Goal: Task Accomplishment & Management: Use online tool/utility

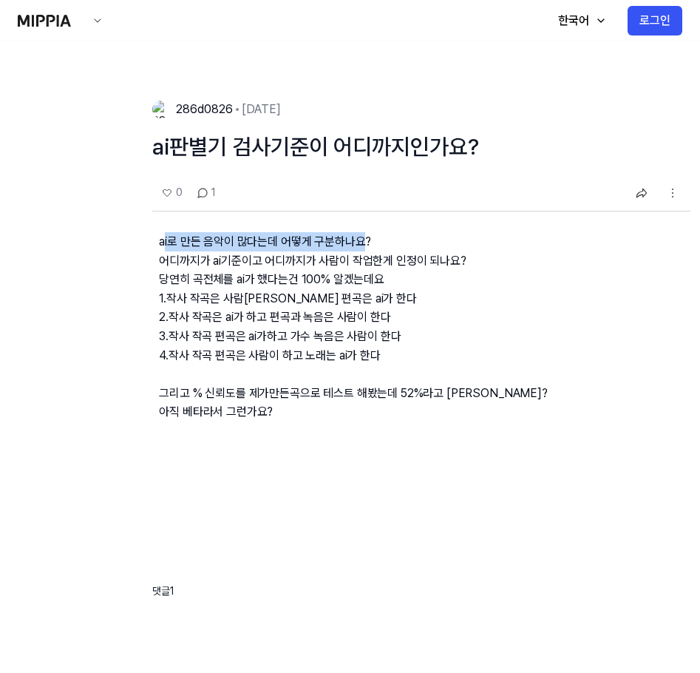
drag, startPoint x: 166, startPoint y: 244, endPoint x: 364, endPoint y: 241, distance: 197.4
click at [364, 241] on p "ai로 만든 음악이 많다는데 어떻게 구분하나요? 어디까지가 ai기준이고 어디까지가 사람이 작업한게 인정이 되나요? 당연히 곡전체를 ai가 했다…" at bounding box center [421, 338] width 538 height 254
click at [375, 247] on p "ai로 만든 음악이 많다는데 어떻게 구분하나요? 어디까지가 ai기준이고 어디까지가 사람이 작업한게 인정이 되나요? 당연히 곡전체를 ai가 했다…" at bounding box center [421, 338] width 538 height 254
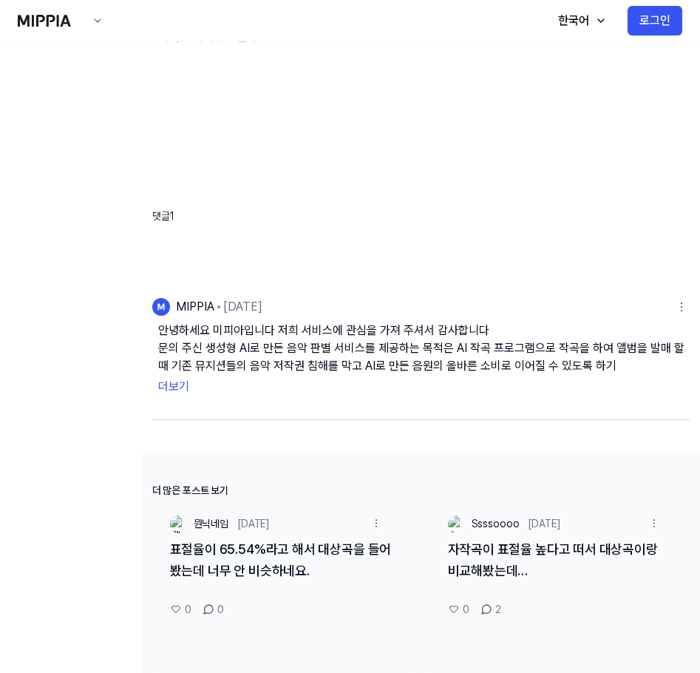
scroll to position [591, 0]
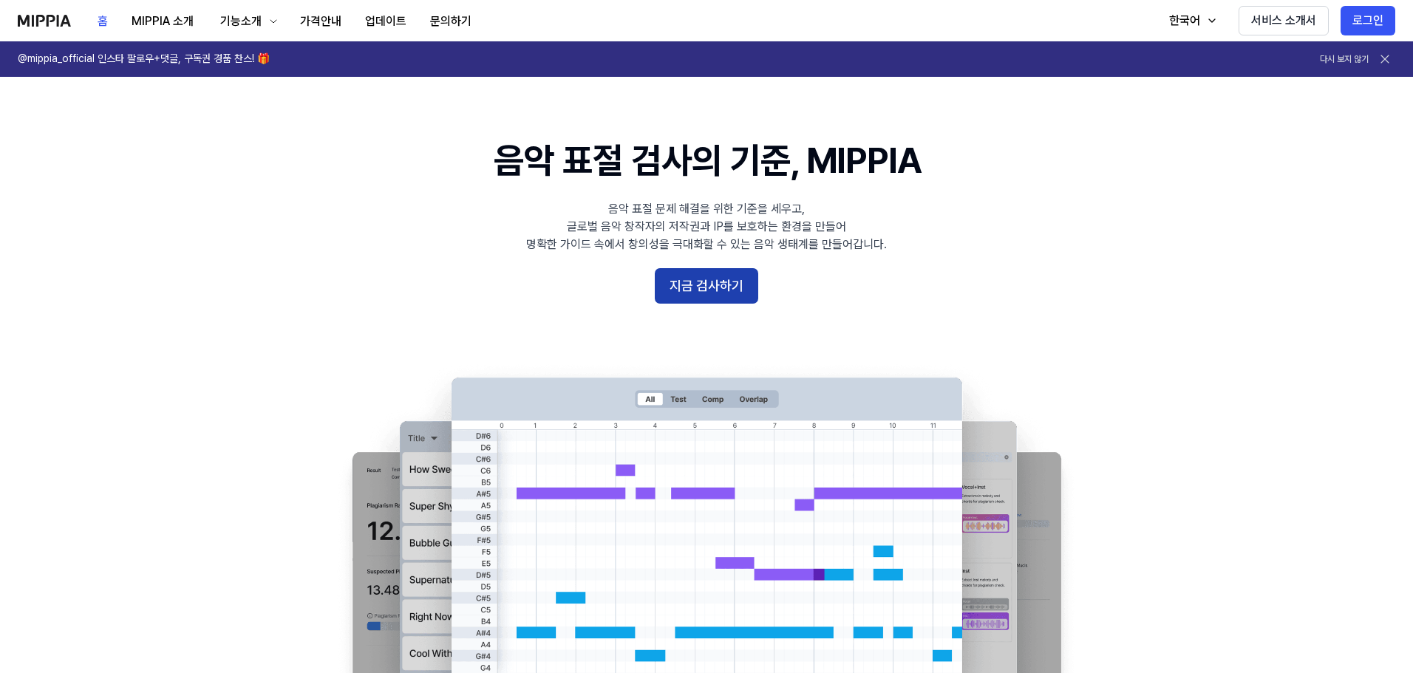
click at [710, 295] on button "지금 검사하기" at bounding box center [706, 285] width 103 height 35
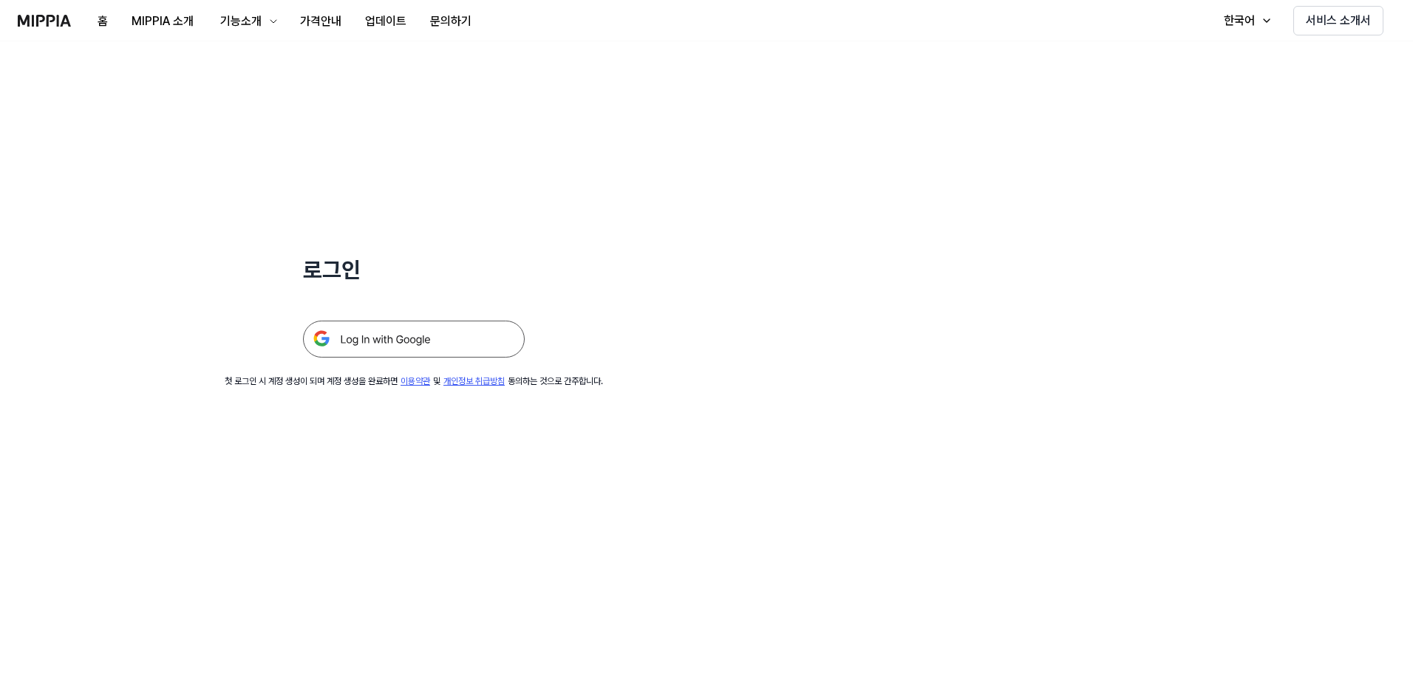
drag, startPoint x: 429, startPoint y: 340, endPoint x: 442, endPoint y: 340, distance: 13.3
click at [429, 340] on img at bounding box center [414, 339] width 222 height 37
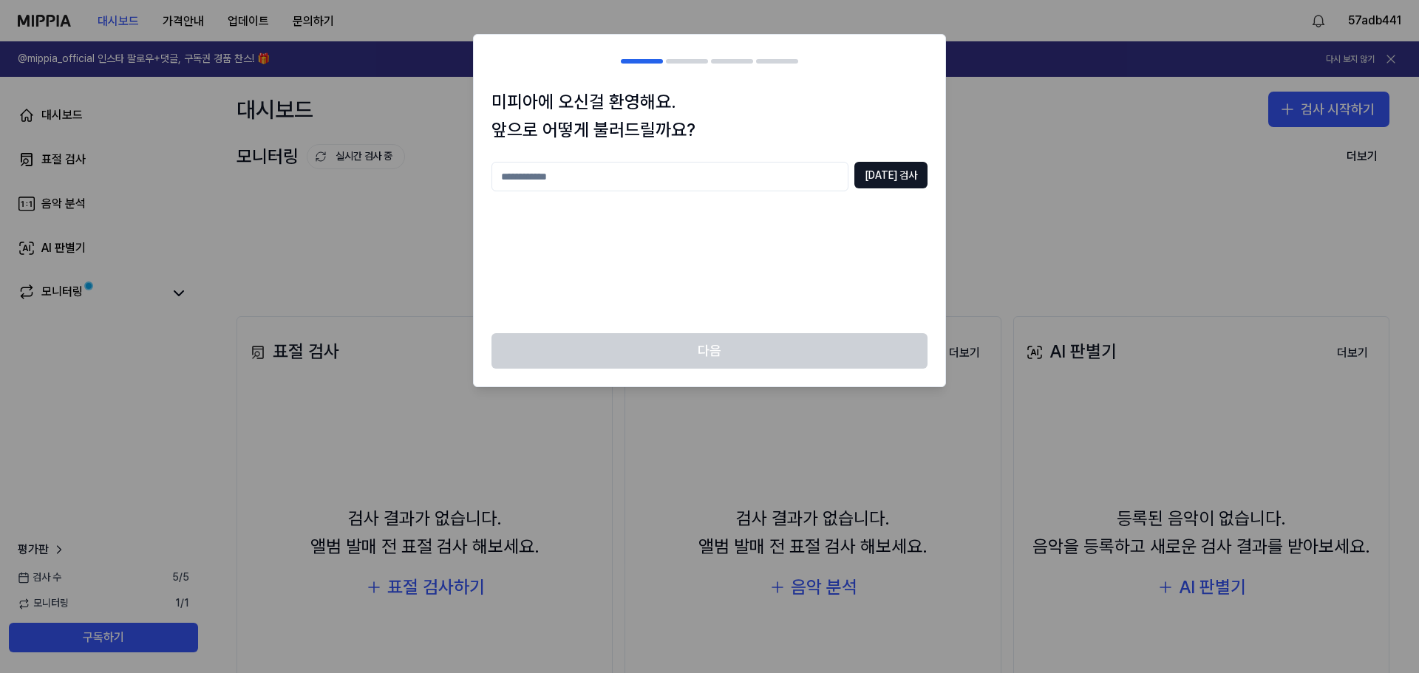
click at [825, 177] on input "text" at bounding box center [669, 177] width 357 height 30
type input "*"
type input "*******"
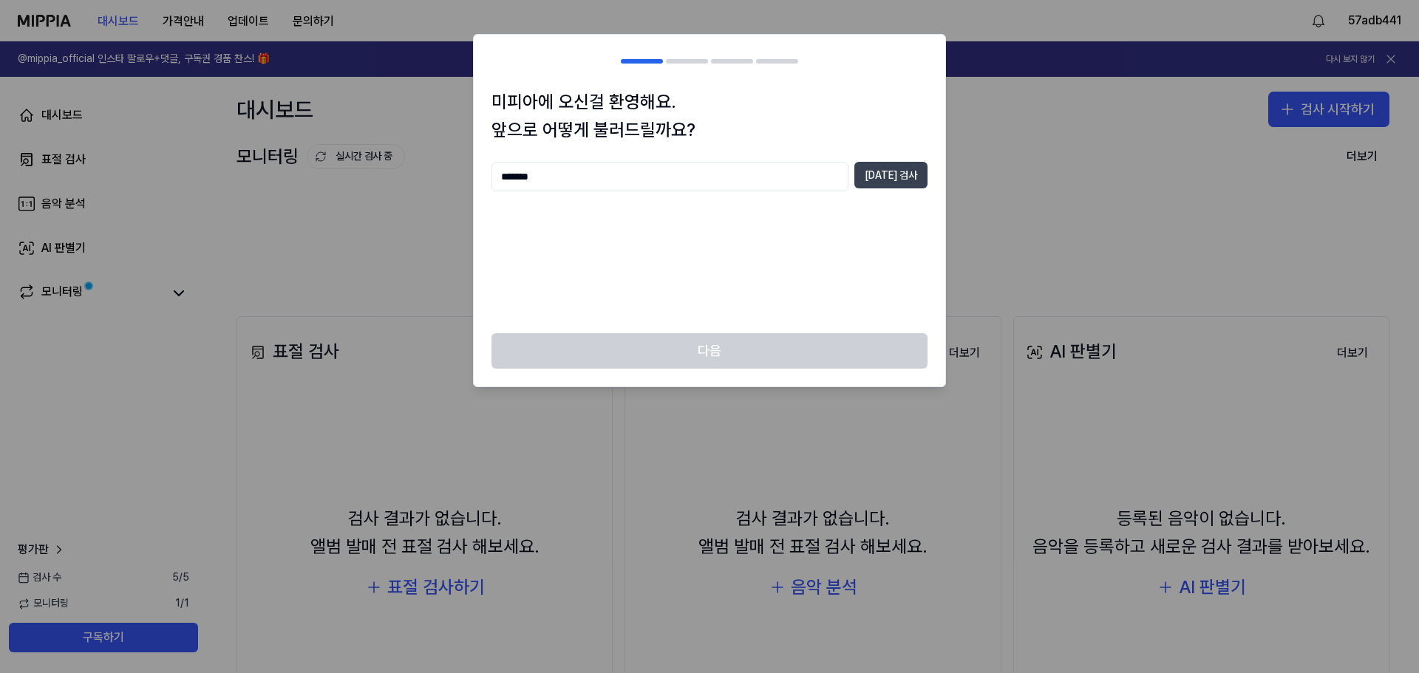
click at [919, 168] on button "중복 검사" at bounding box center [890, 175] width 73 height 27
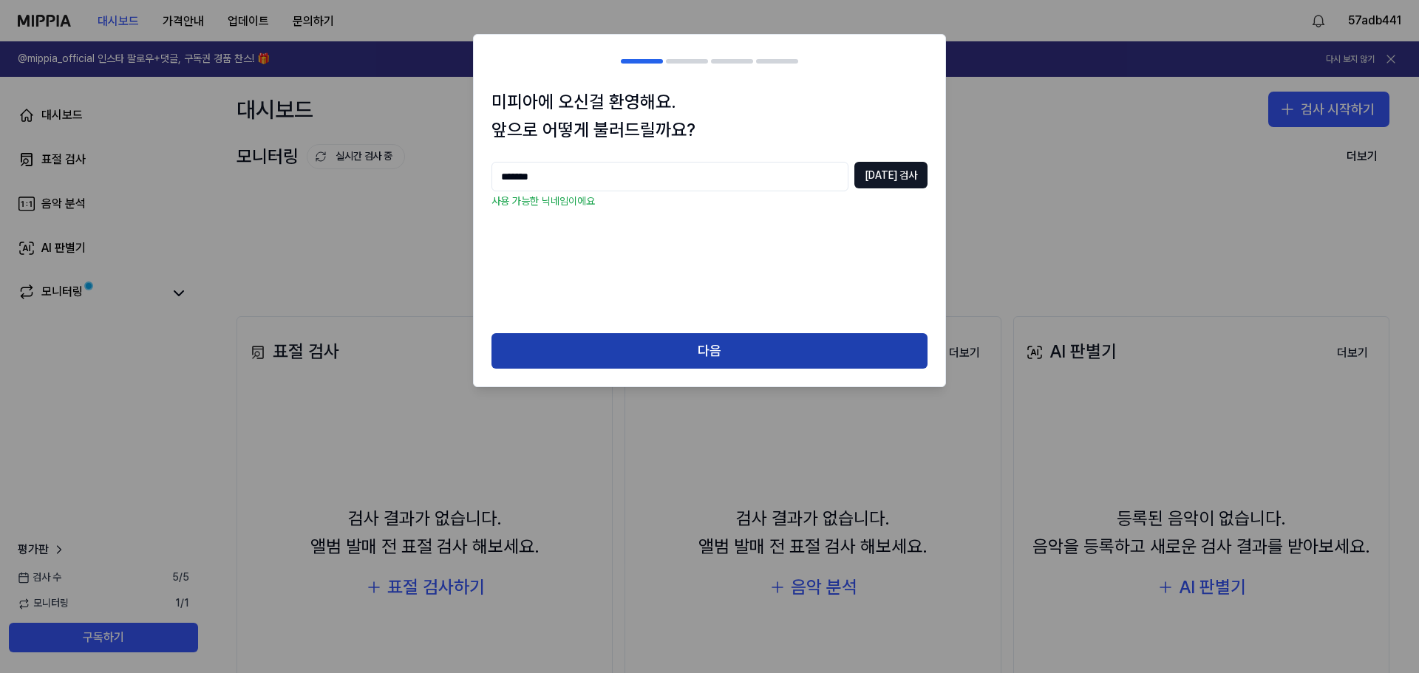
click at [839, 338] on button "다음" at bounding box center [709, 350] width 436 height 35
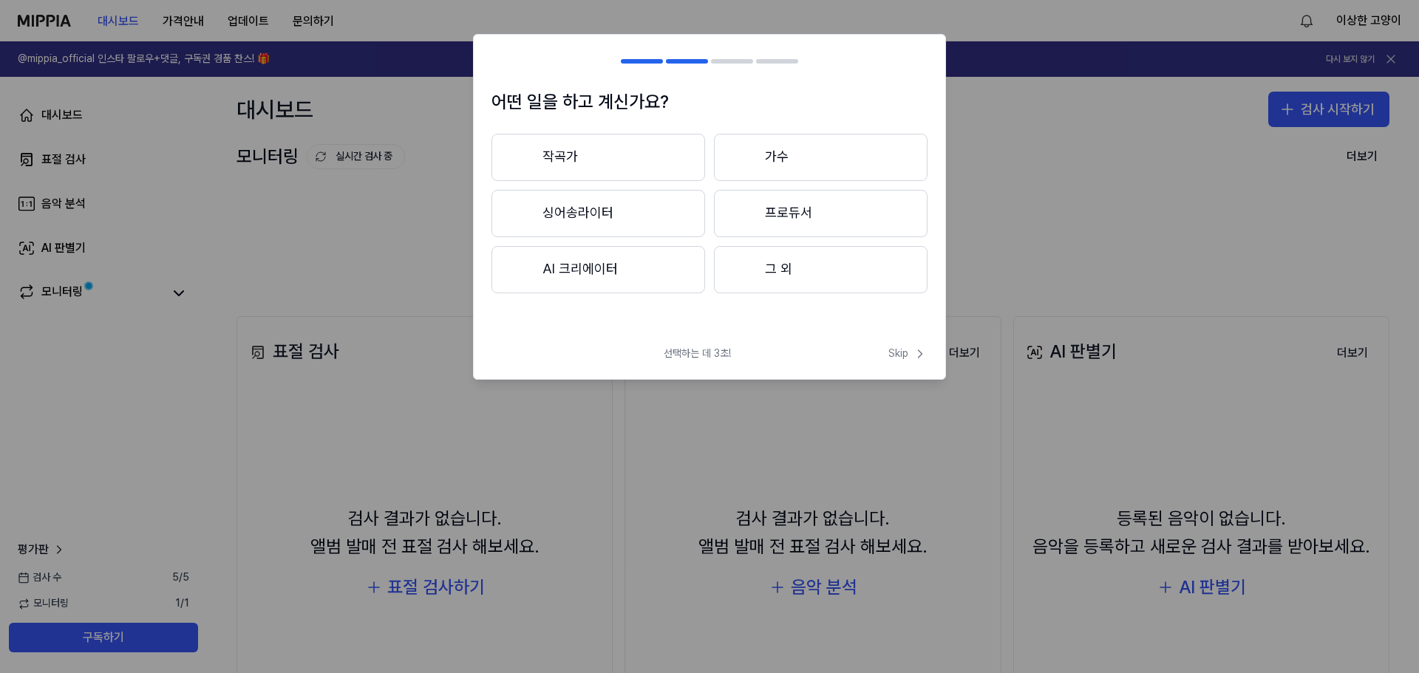
click at [746, 276] on div at bounding box center [744, 269] width 18 height 18
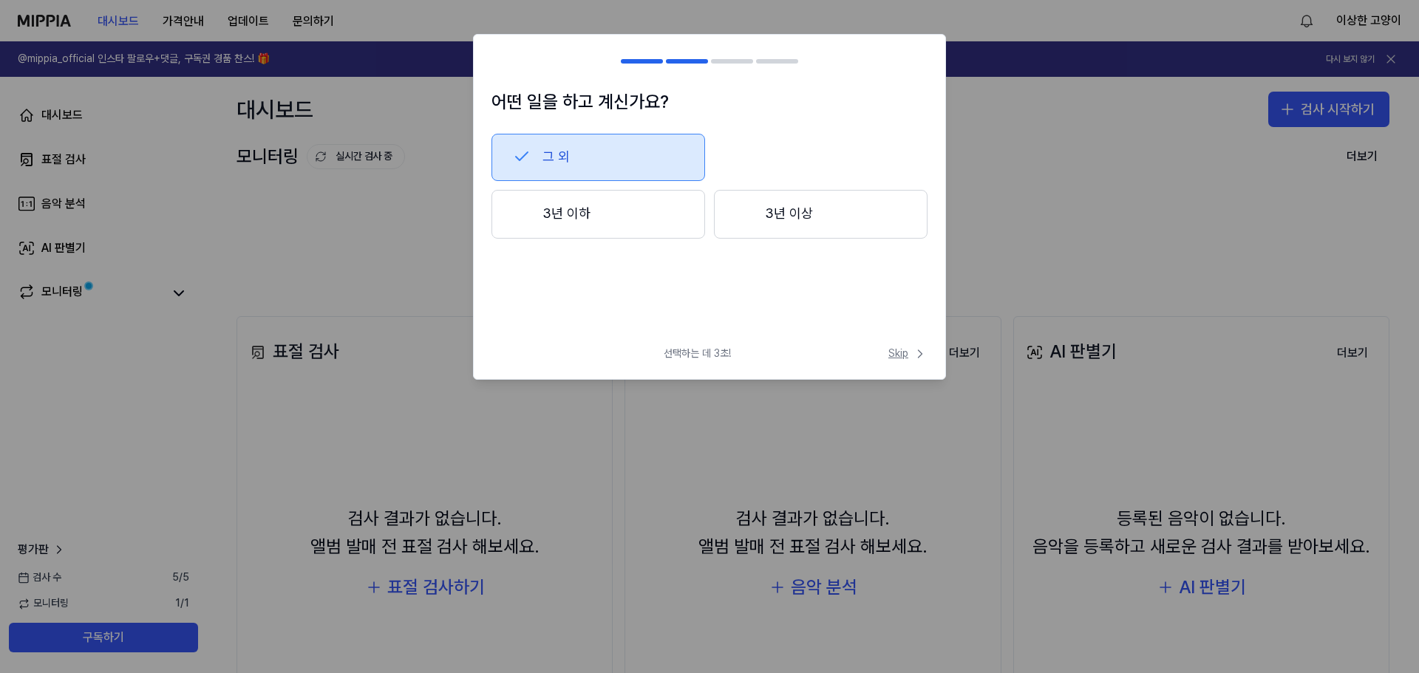
click at [897, 356] on span "Skip" at bounding box center [907, 354] width 39 height 15
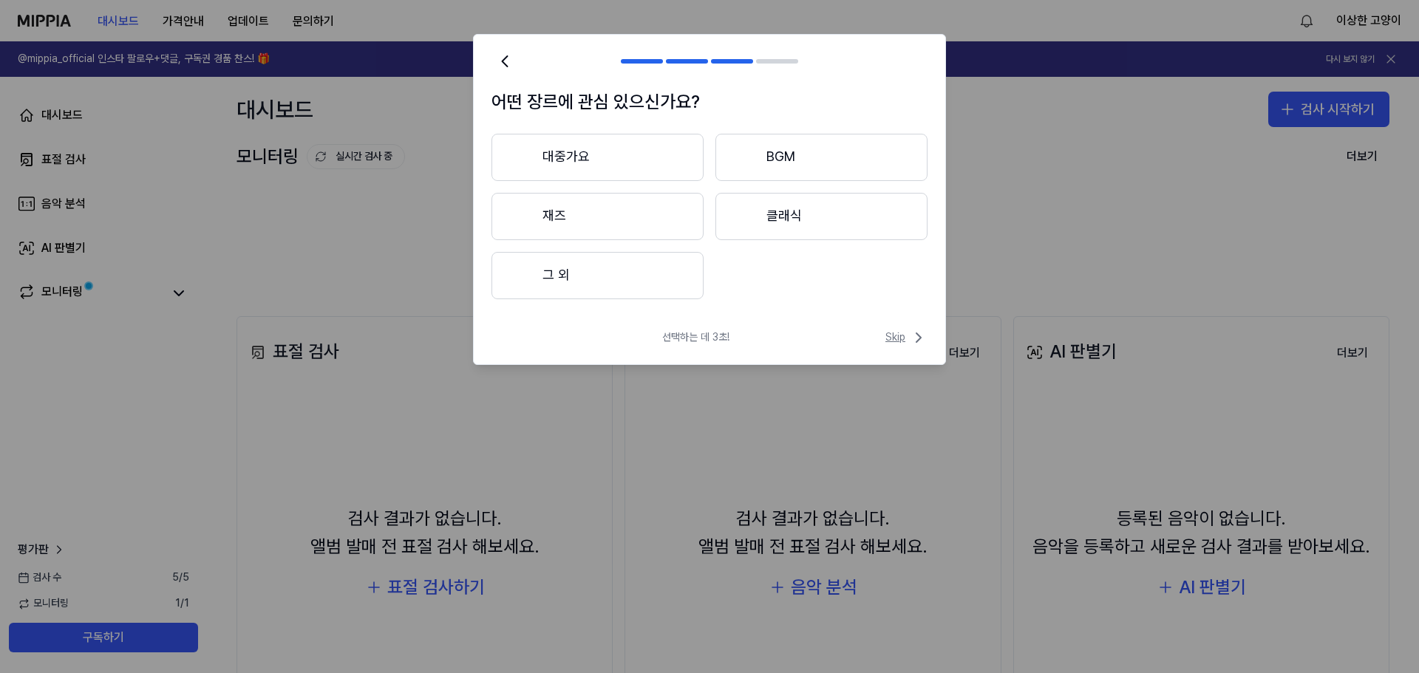
click at [905, 344] on span "Skip" at bounding box center [906, 338] width 42 height 18
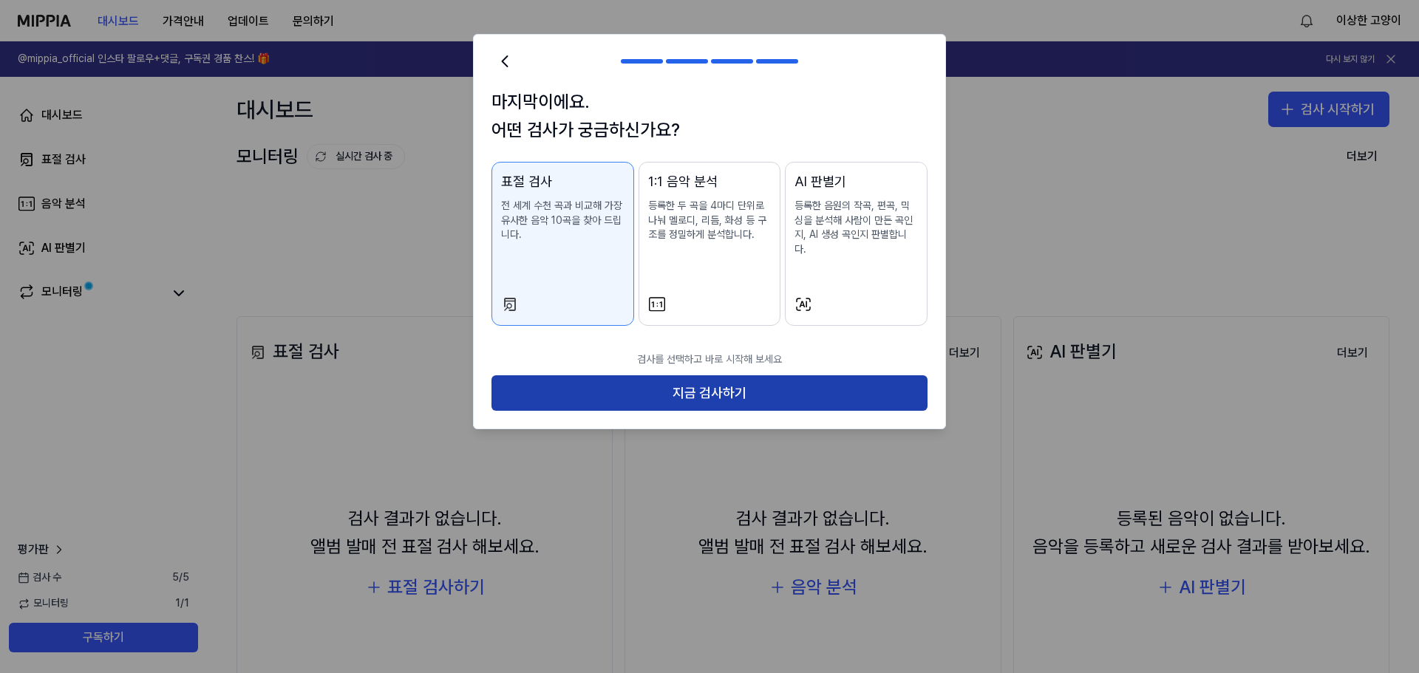
click at [875, 382] on button "지금 검사하기" at bounding box center [709, 392] width 436 height 35
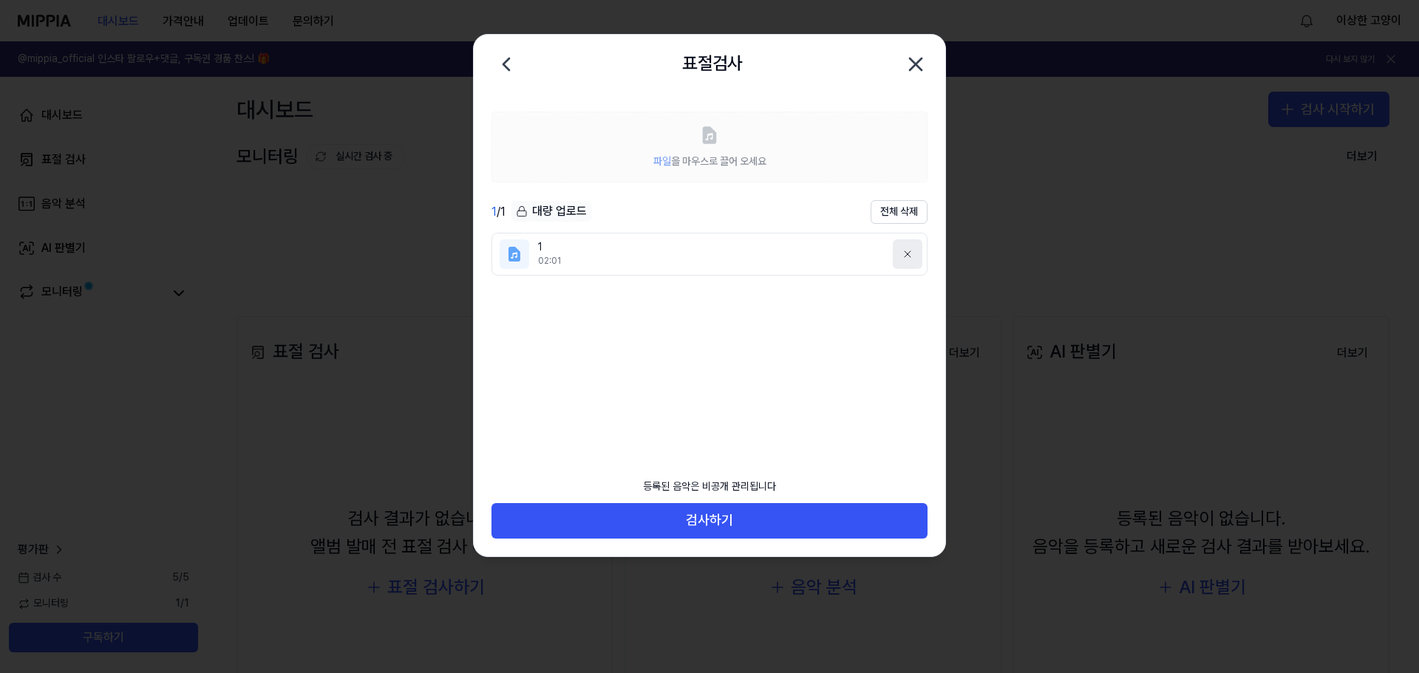
click at [910, 255] on icon at bounding box center [908, 254] width 12 height 12
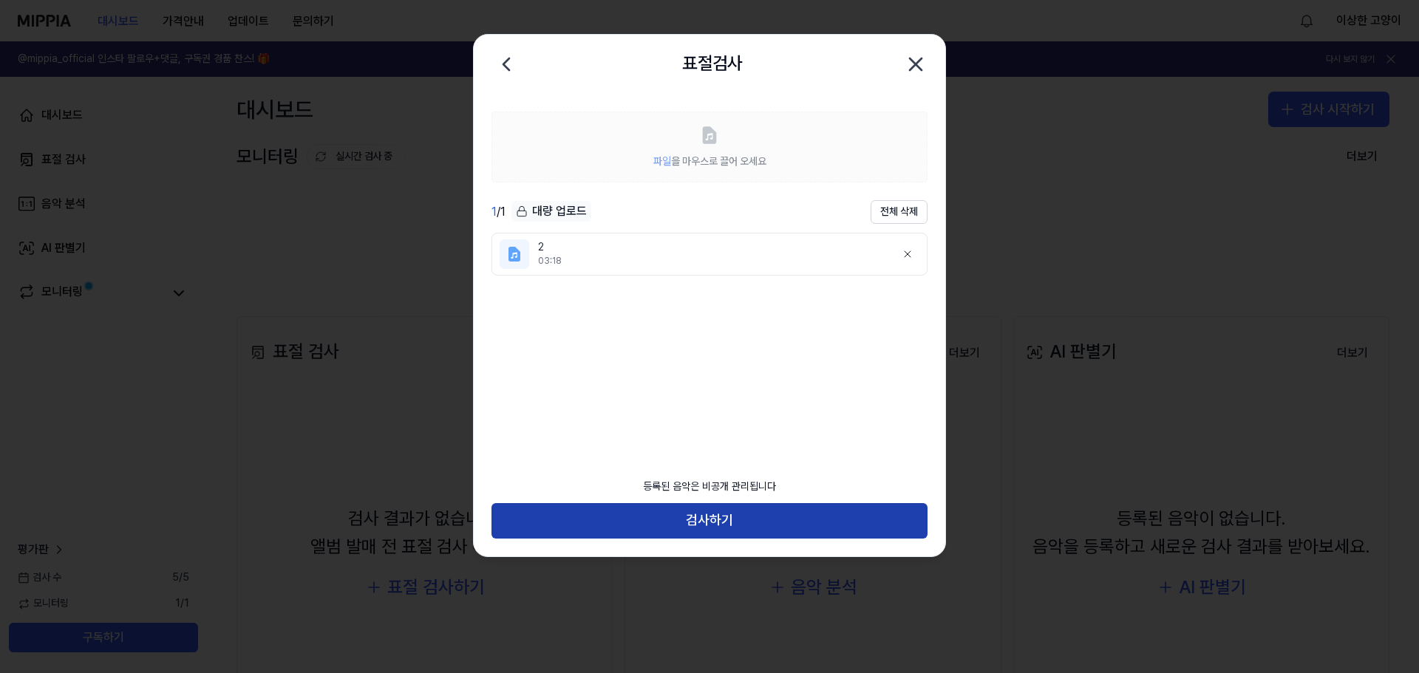
click at [701, 517] on button "검사하기" at bounding box center [709, 520] width 436 height 35
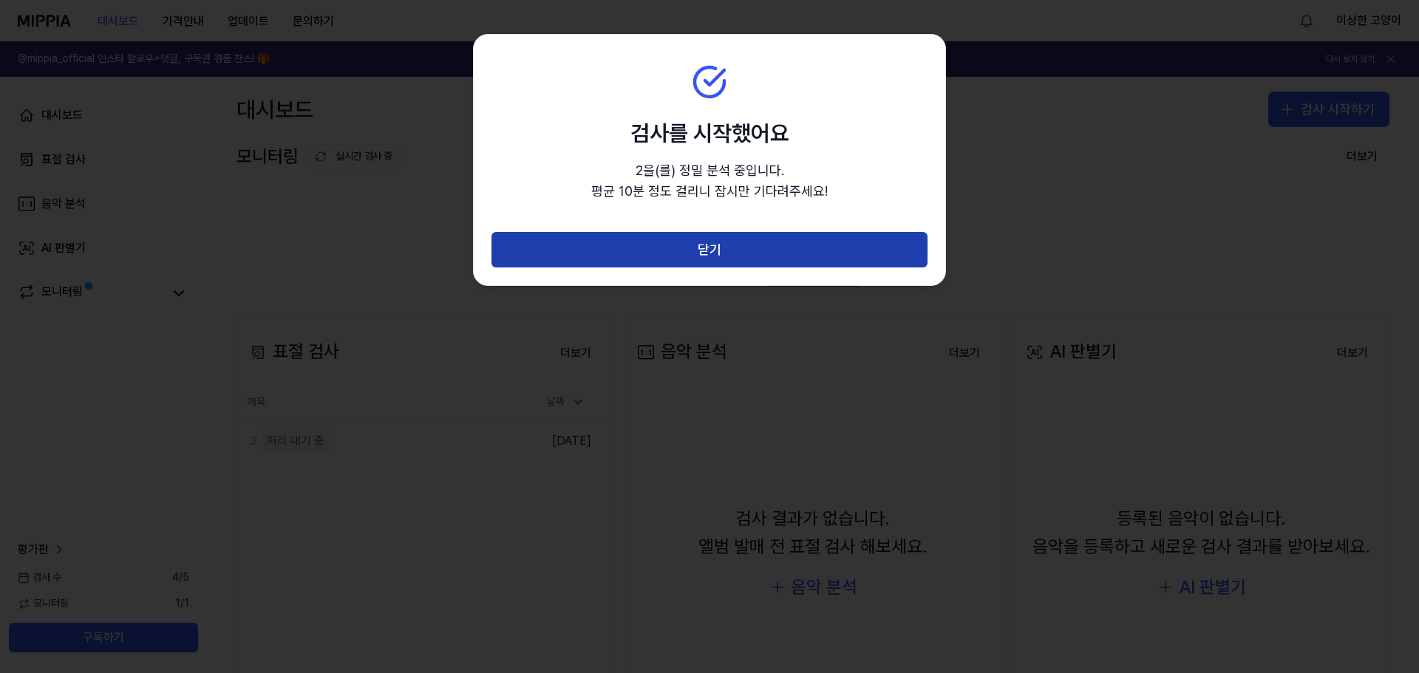
click at [678, 261] on button "닫기" at bounding box center [709, 249] width 436 height 35
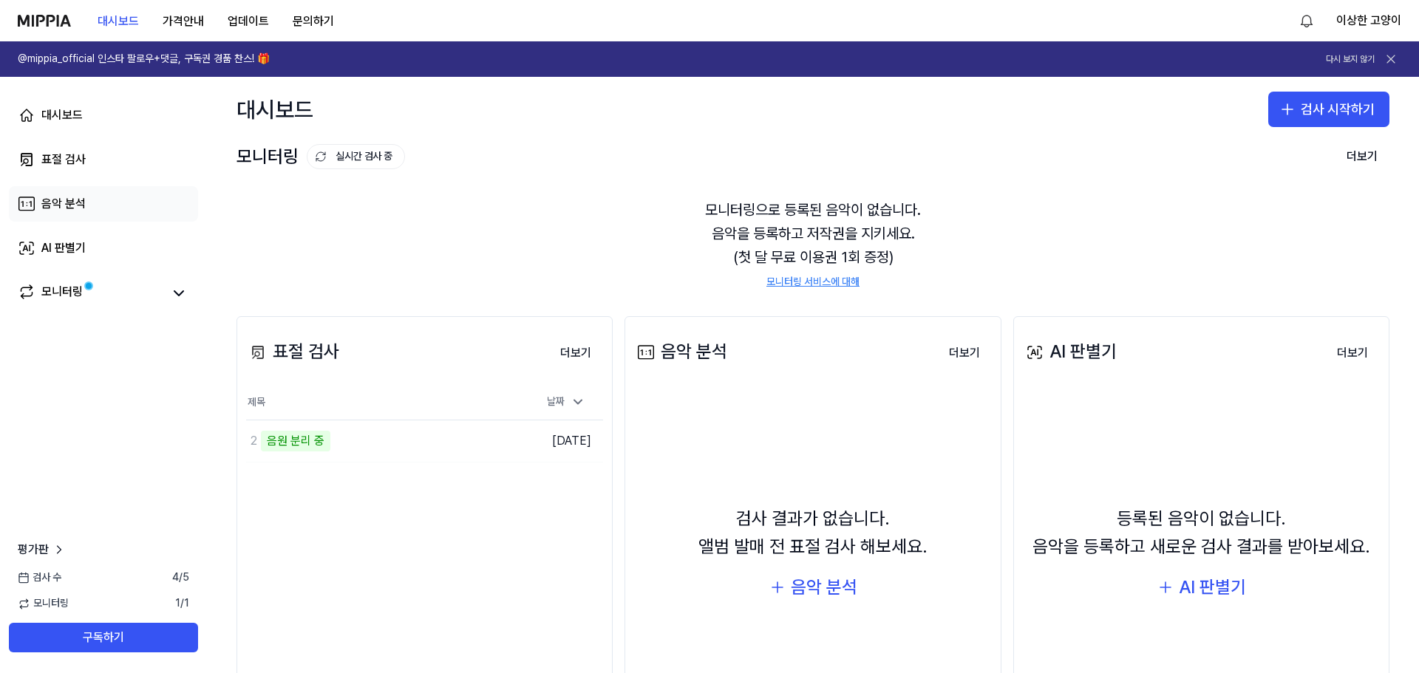
click at [105, 200] on link "음악 분석" at bounding box center [103, 203] width 189 height 35
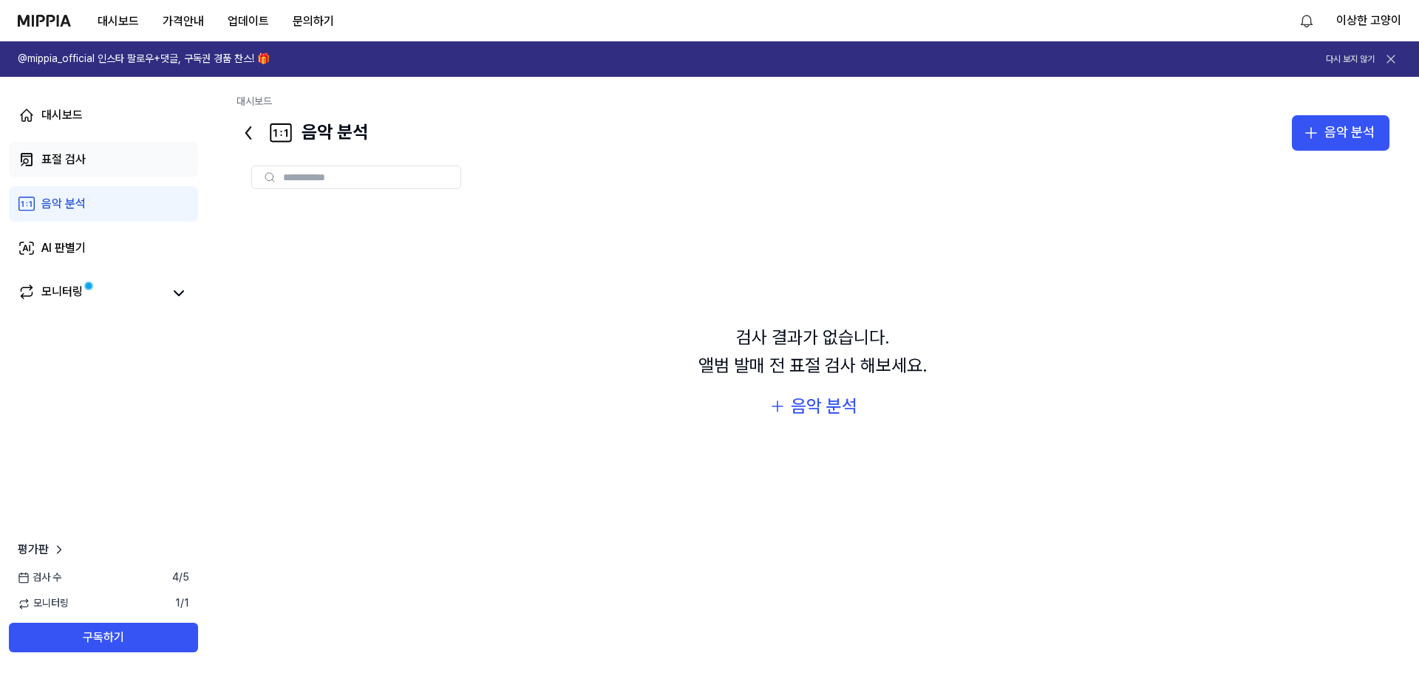
click at [99, 169] on link "표절 검사" at bounding box center [103, 159] width 189 height 35
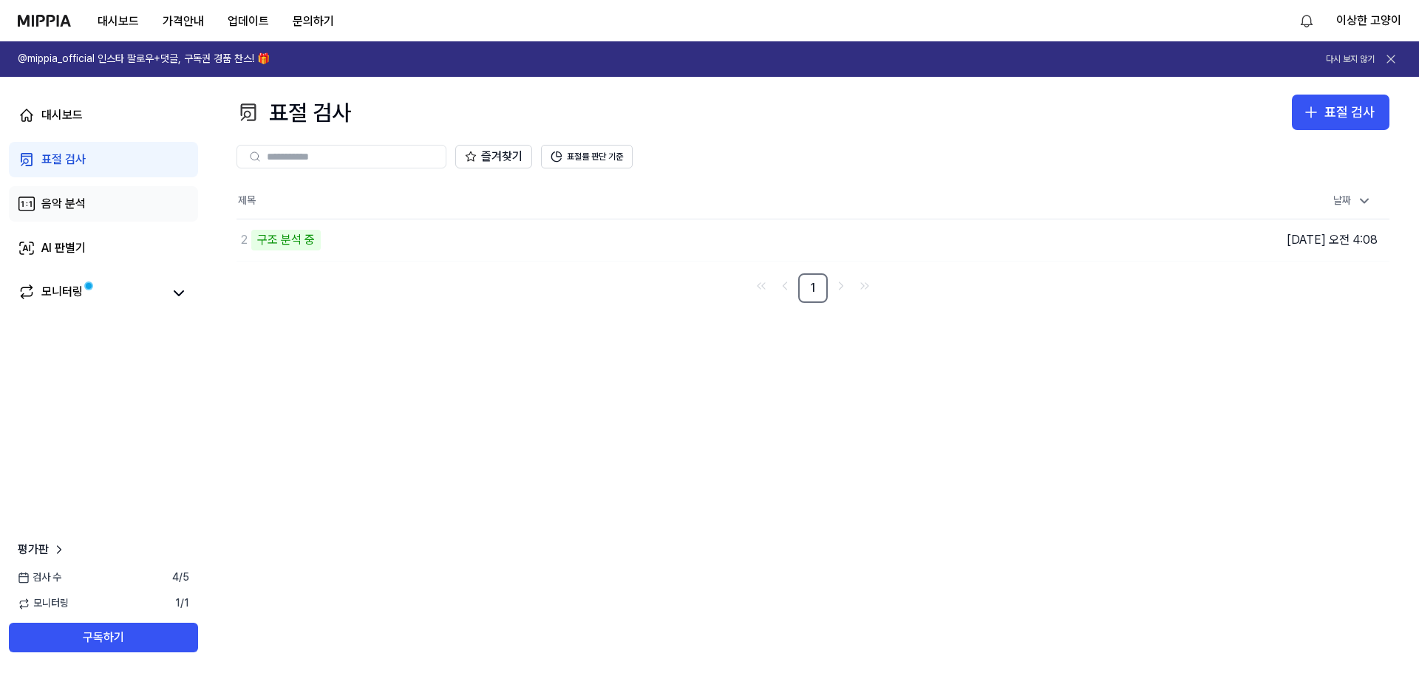
click at [135, 203] on link "음악 분석" at bounding box center [103, 203] width 189 height 35
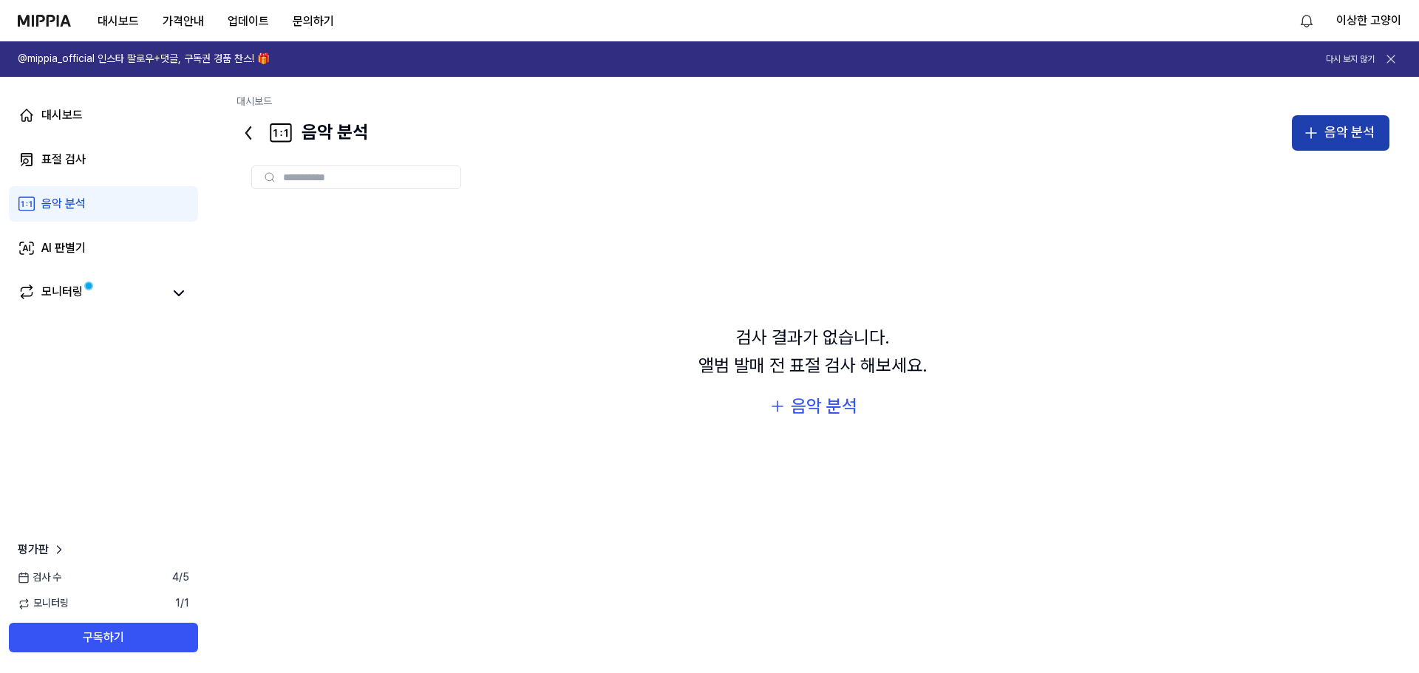
click at [1334, 126] on div "음악 분석" at bounding box center [1349, 132] width 50 height 21
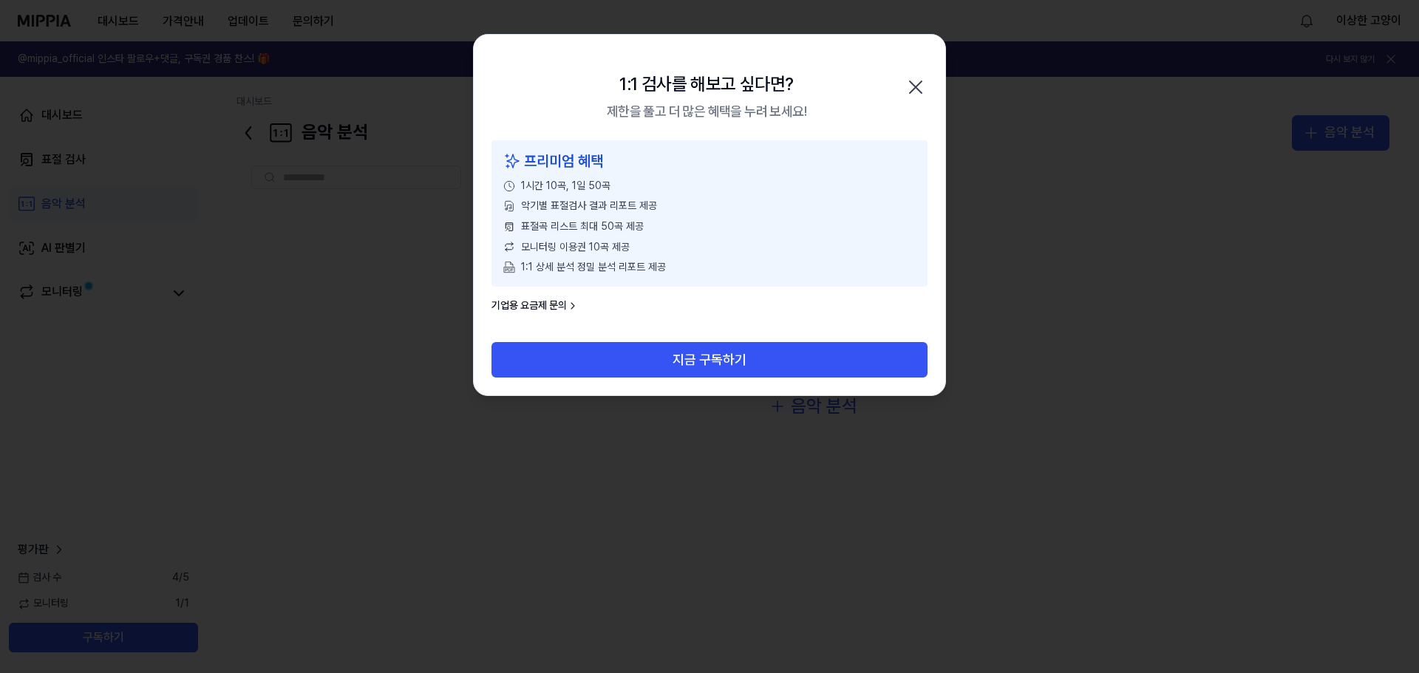
click at [903, 89] on div "1:1 검사를 해보고 싶다면? 제한을 풀고 더 많은 혜택을 누려 보세요! 닫기" at bounding box center [710, 88] width 472 height 106
click at [909, 86] on icon "button" at bounding box center [916, 87] width 24 height 24
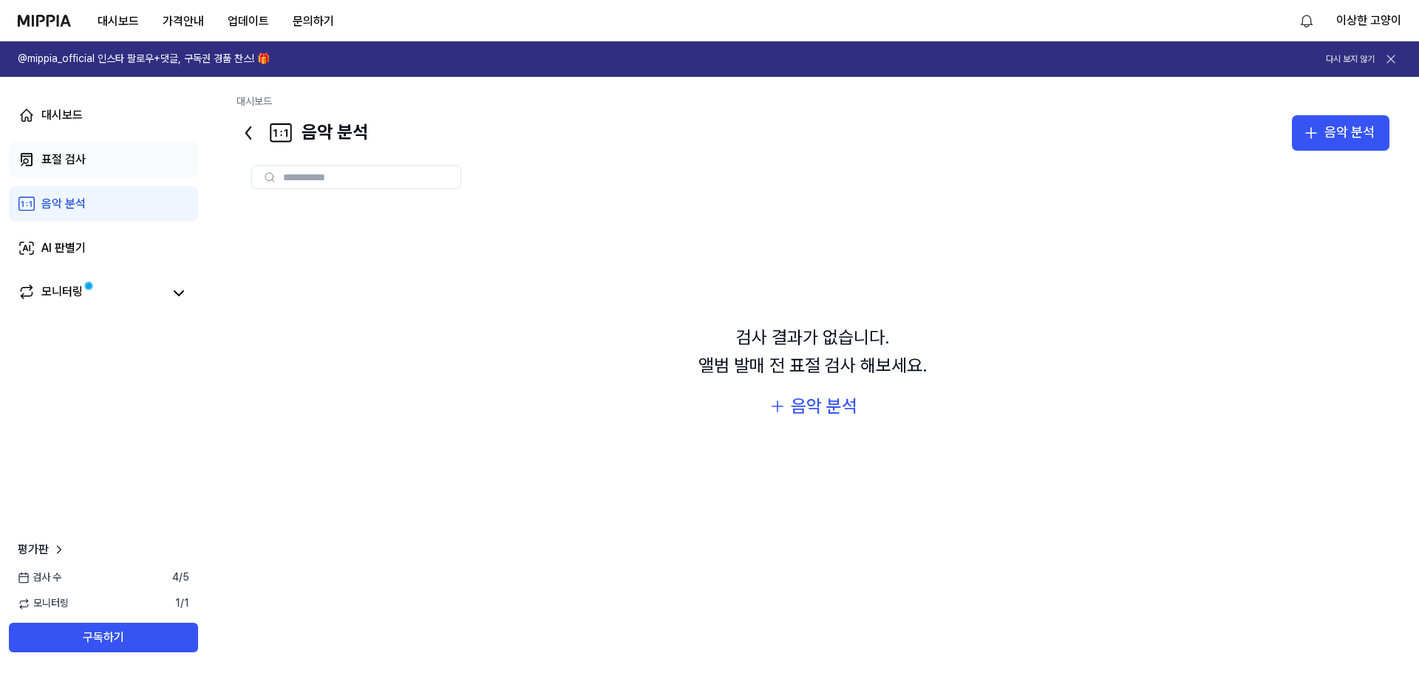
click at [74, 158] on div "표절 검사" at bounding box center [63, 160] width 44 height 18
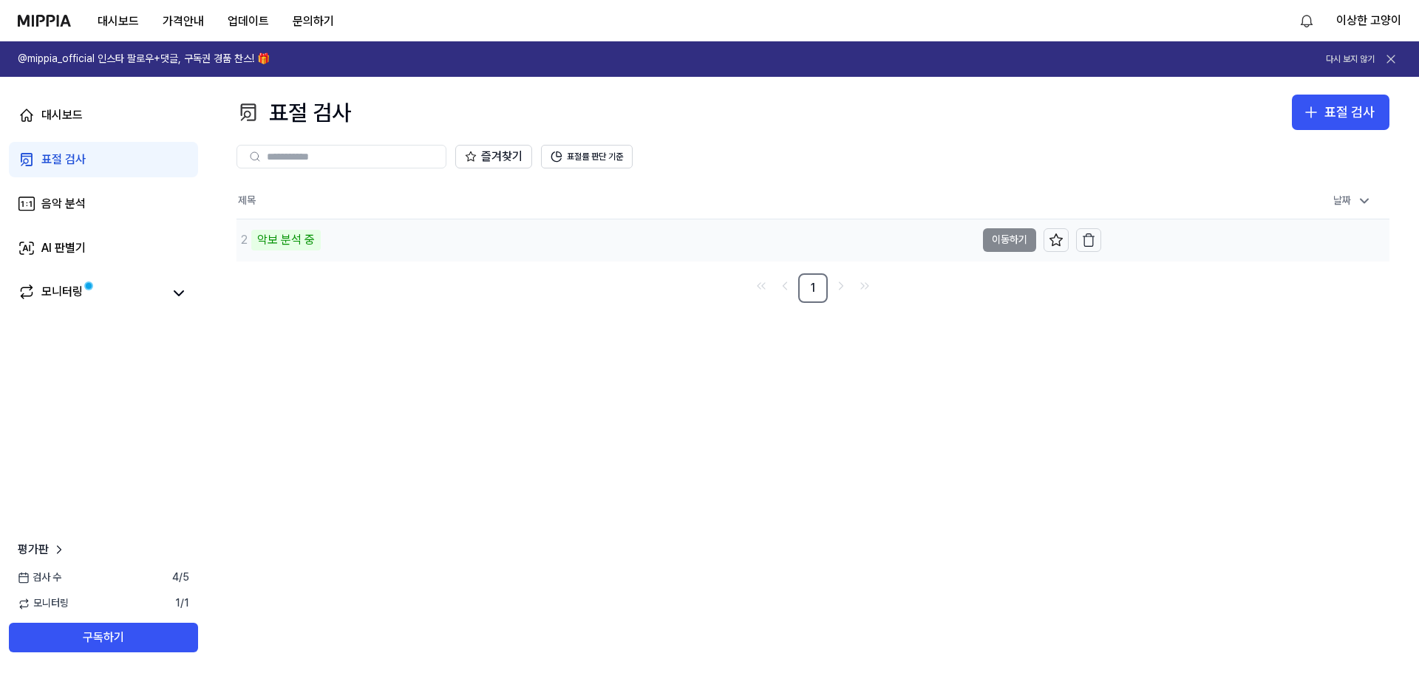
click at [328, 245] on div "2 악보 분석 중" at bounding box center [606, 240] width 739 height 41
click at [122, 297] on link "모니터링" at bounding box center [90, 293] width 145 height 21
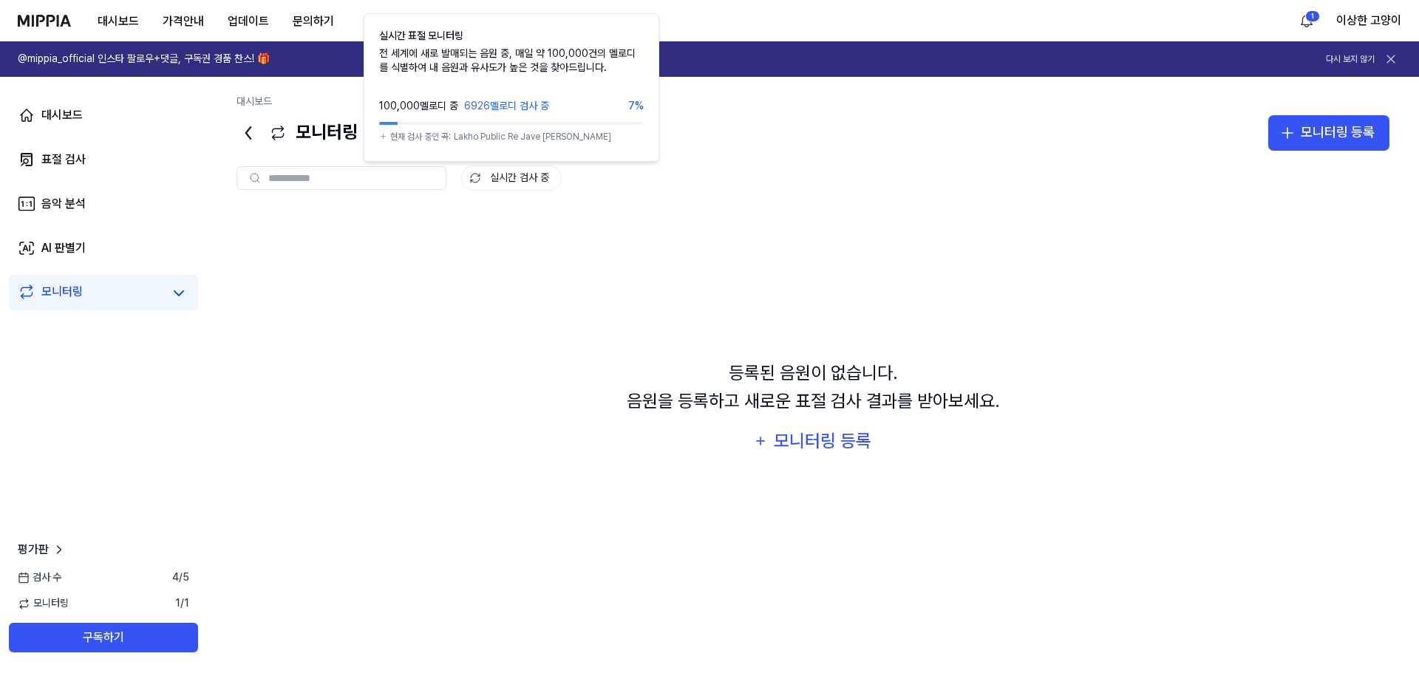
click at [537, 184] on button "실시간 검사 중" at bounding box center [511, 178] width 101 height 25
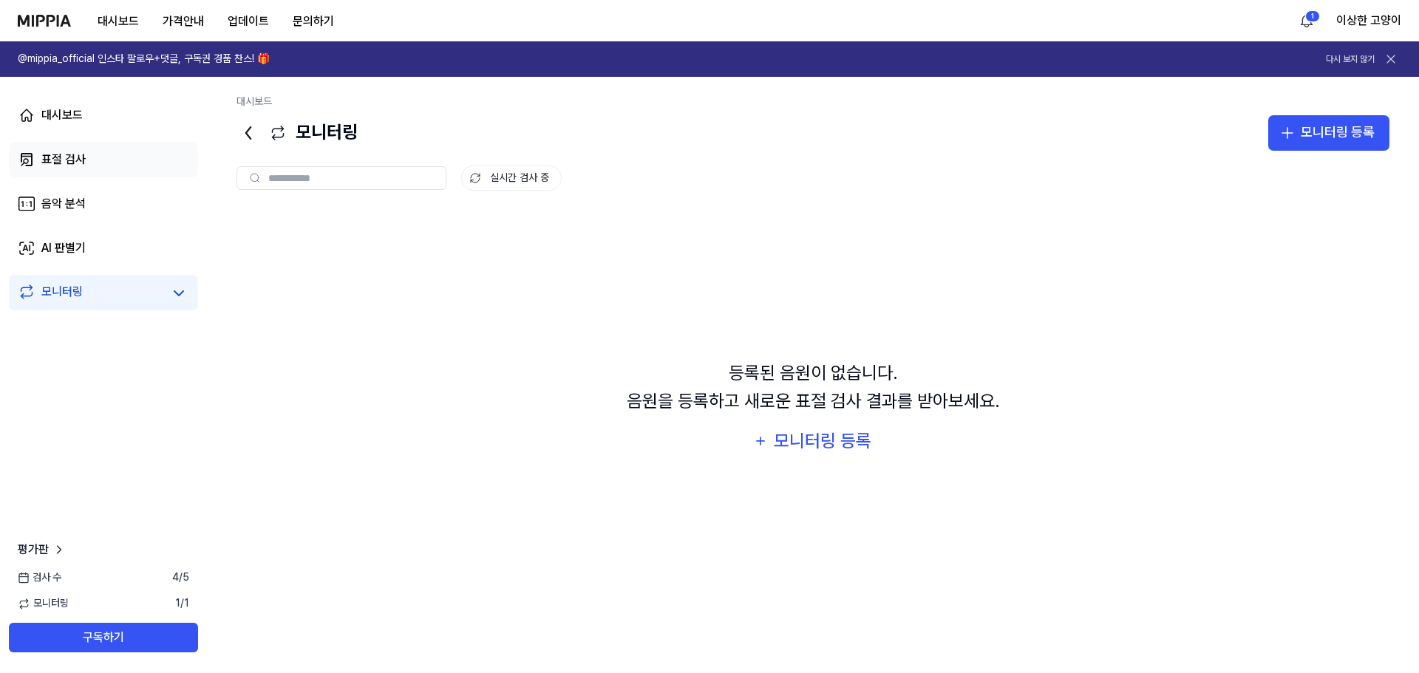
click at [75, 153] on div "표절 검사" at bounding box center [63, 160] width 44 height 18
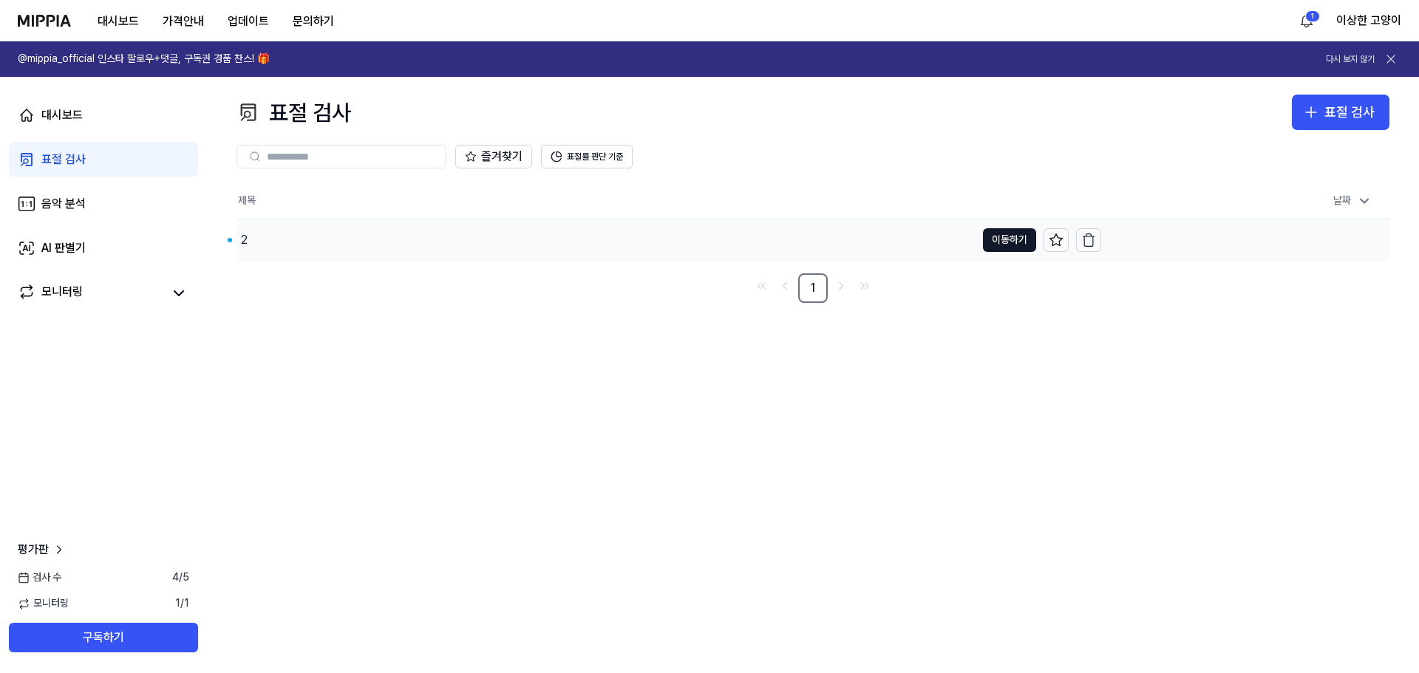
click at [502, 254] on div "2" at bounding box center [606, 240] width 739 height 41
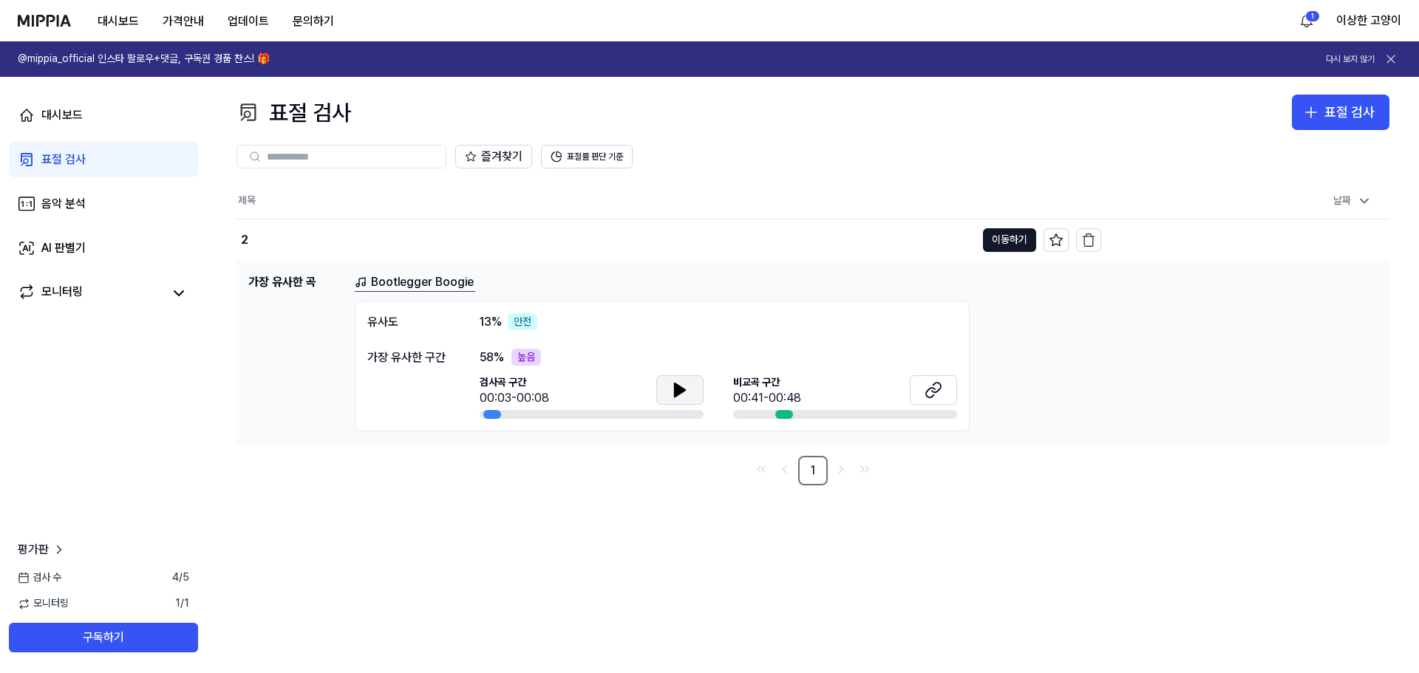
click at [666, 384] on button at bounding box center [679, 390] width 47 height 30
click at [678, 387] on icon at bounding box center [677, 390] width 3 height 12
click at [404, 286] on link "Bootlegger Boogie" at bounding box center [415, 282] width 120 height 18
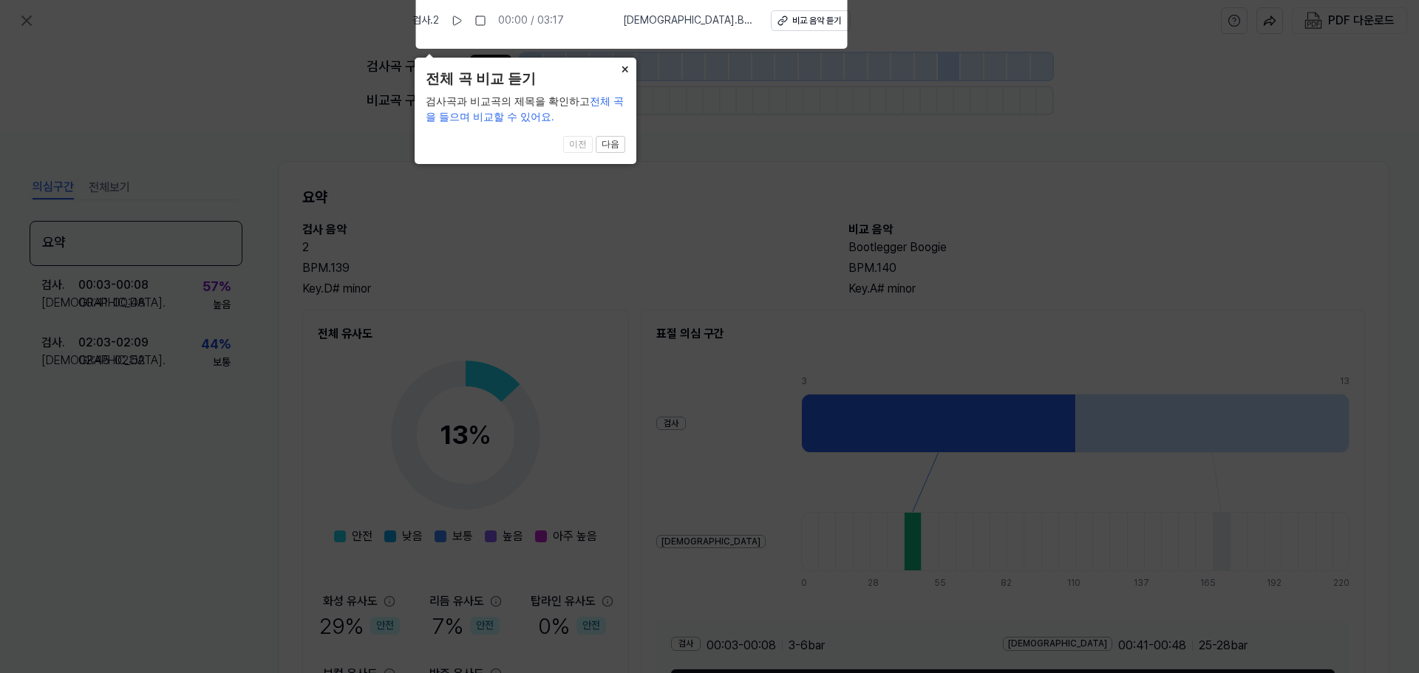
click at [627, 75] on button "×" at bounding box center [625, 68] width 24 height 21
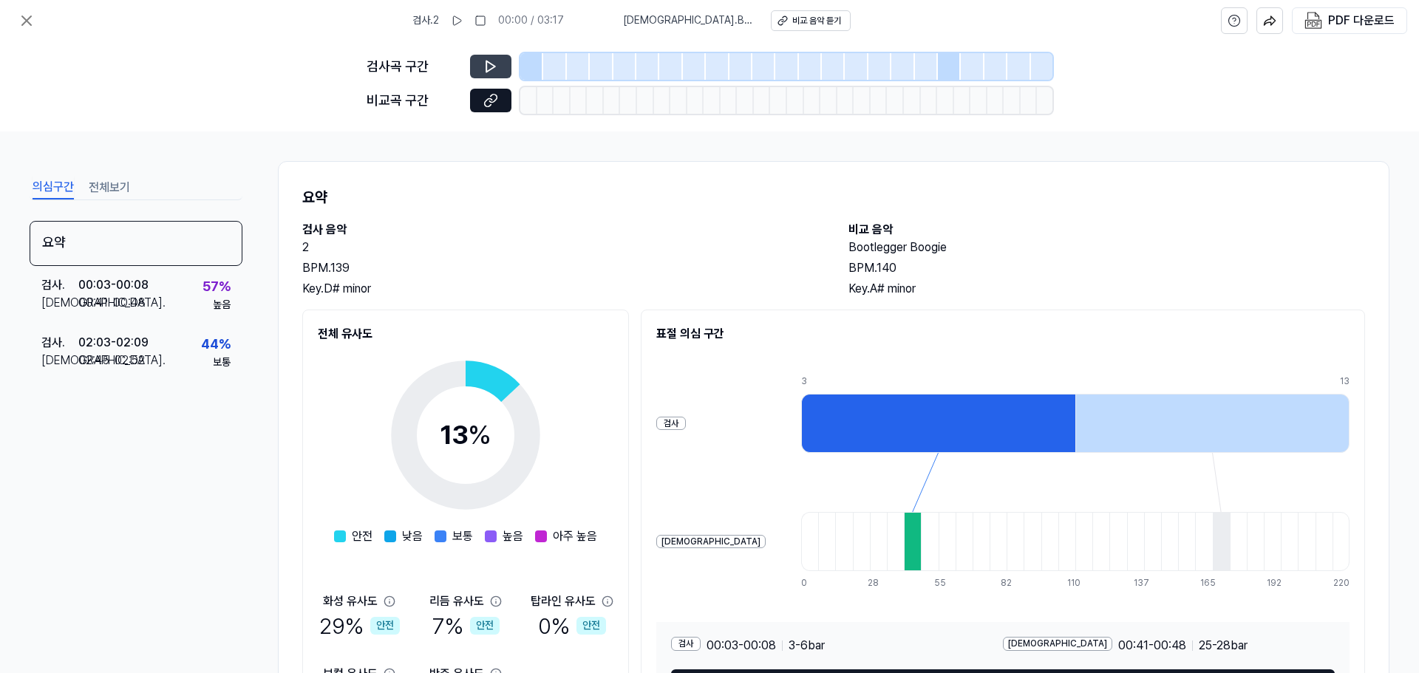
click at [483, 54] on div "검사곡 구간" at bounding box center [710, 66] width 686 height 27
click at [484, 67] on icon at bounding box center [490, 66] width 15 height 15
click at [489, 109] on button at bounding box center [490, 101] width 41 height 24
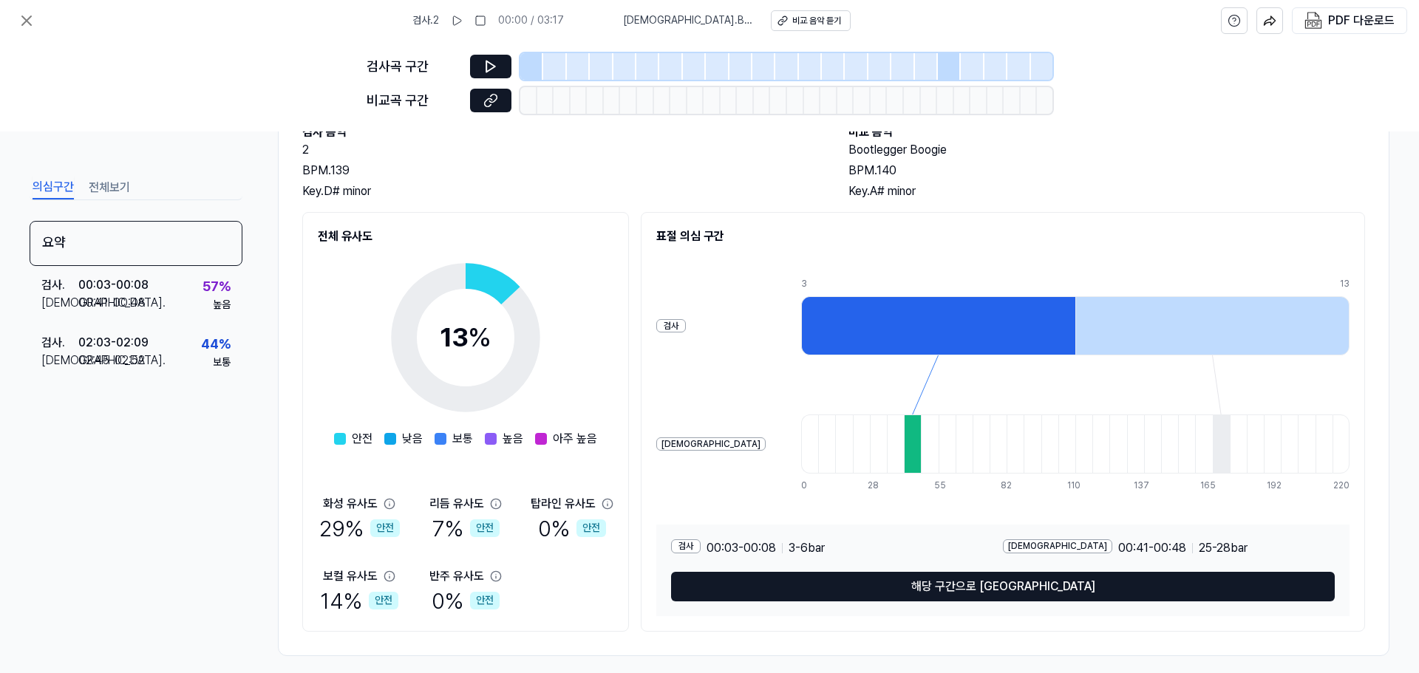
scroll to position [110, 0]
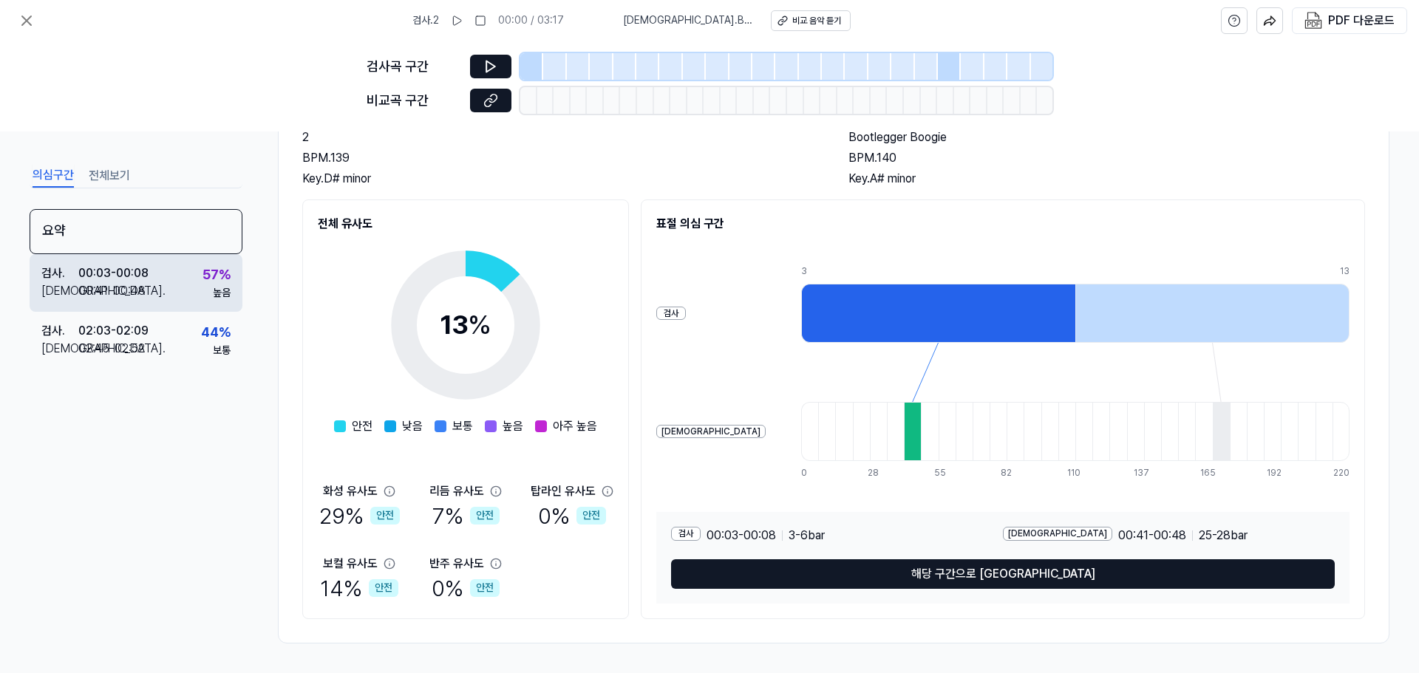
click at [185, 306] on div "검사 . 00:03 - 00:08 비교 . 00:41 - 00:48 57 % 높음" at bounding box center [136, 283] width 213 height 58
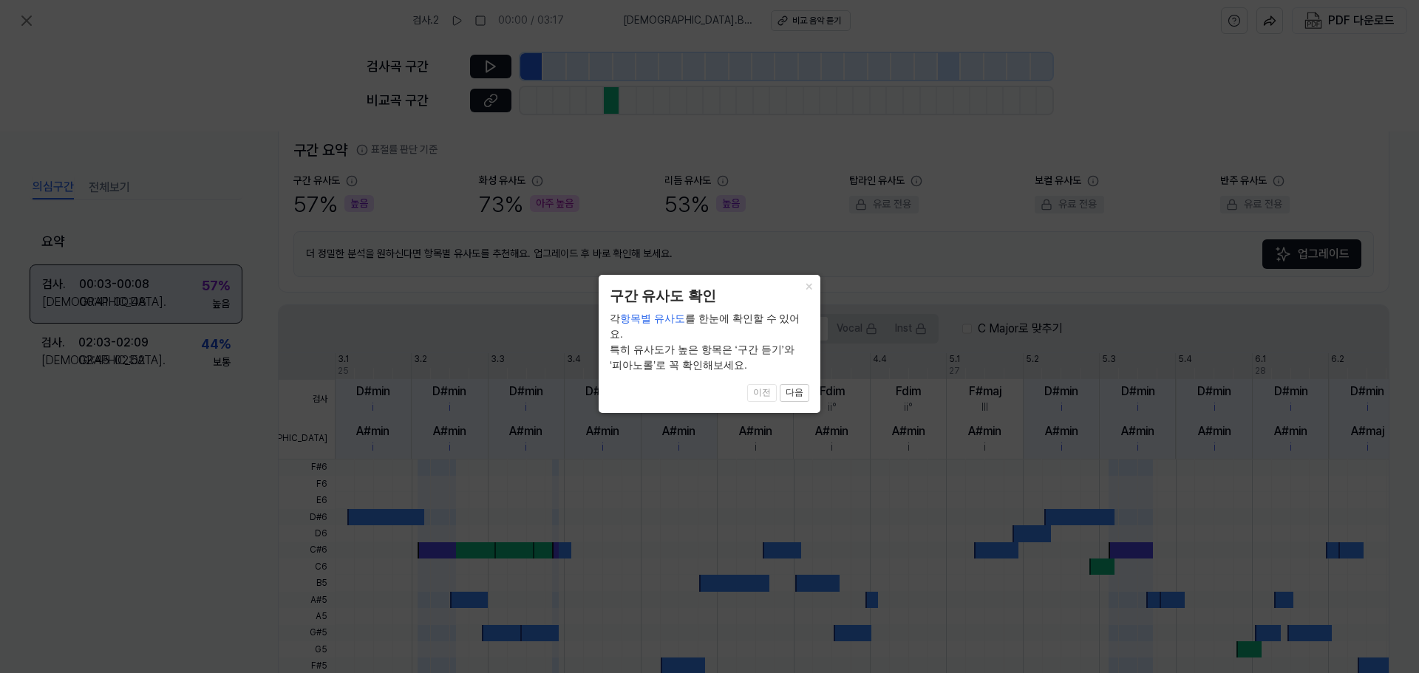
scroll to position [341, 0]
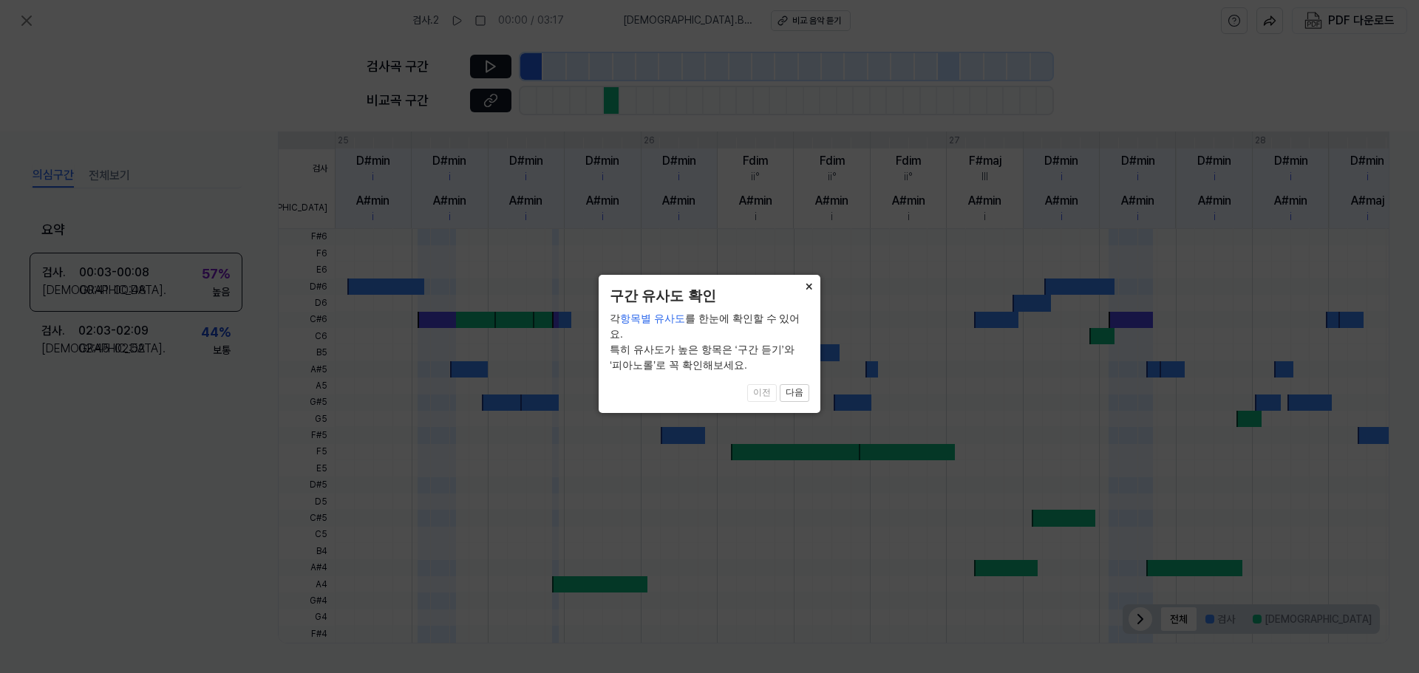
click at [814, 280] on button "×" at bounding box center [809, 285] width 24 height 21
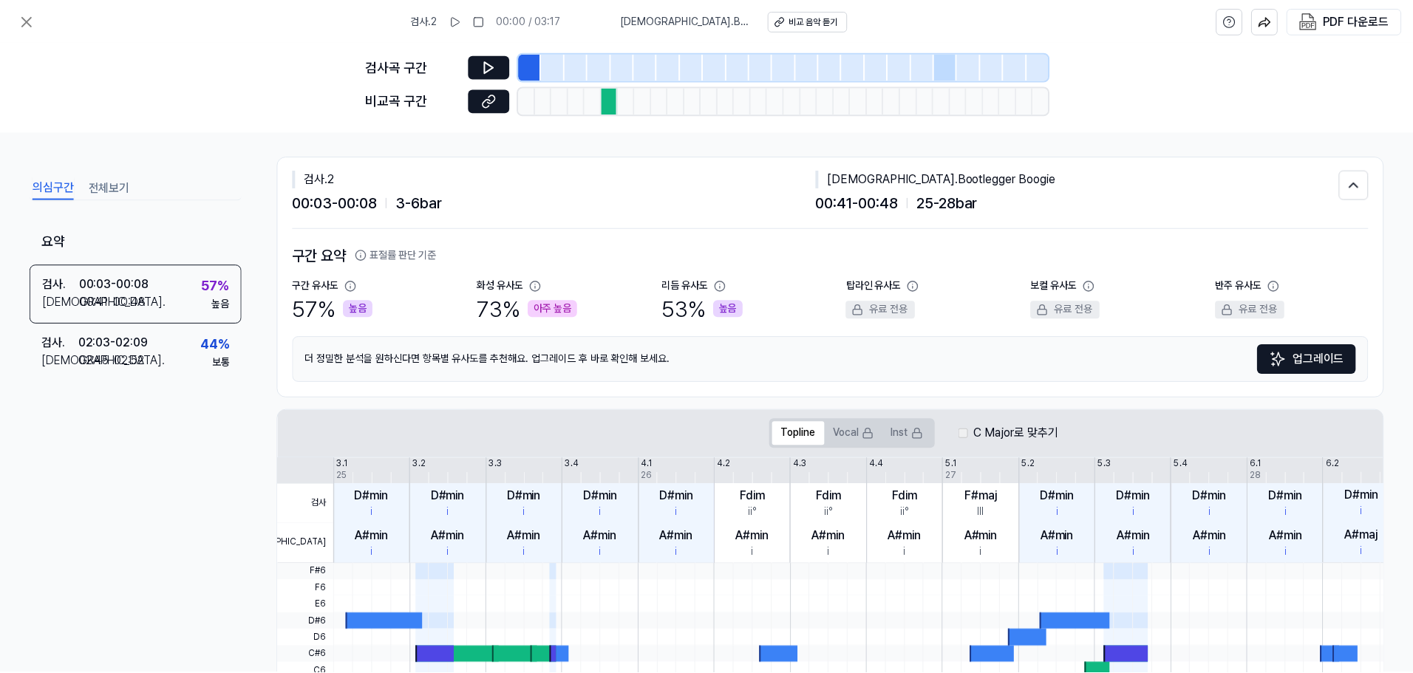
scroll to position [0, 0]
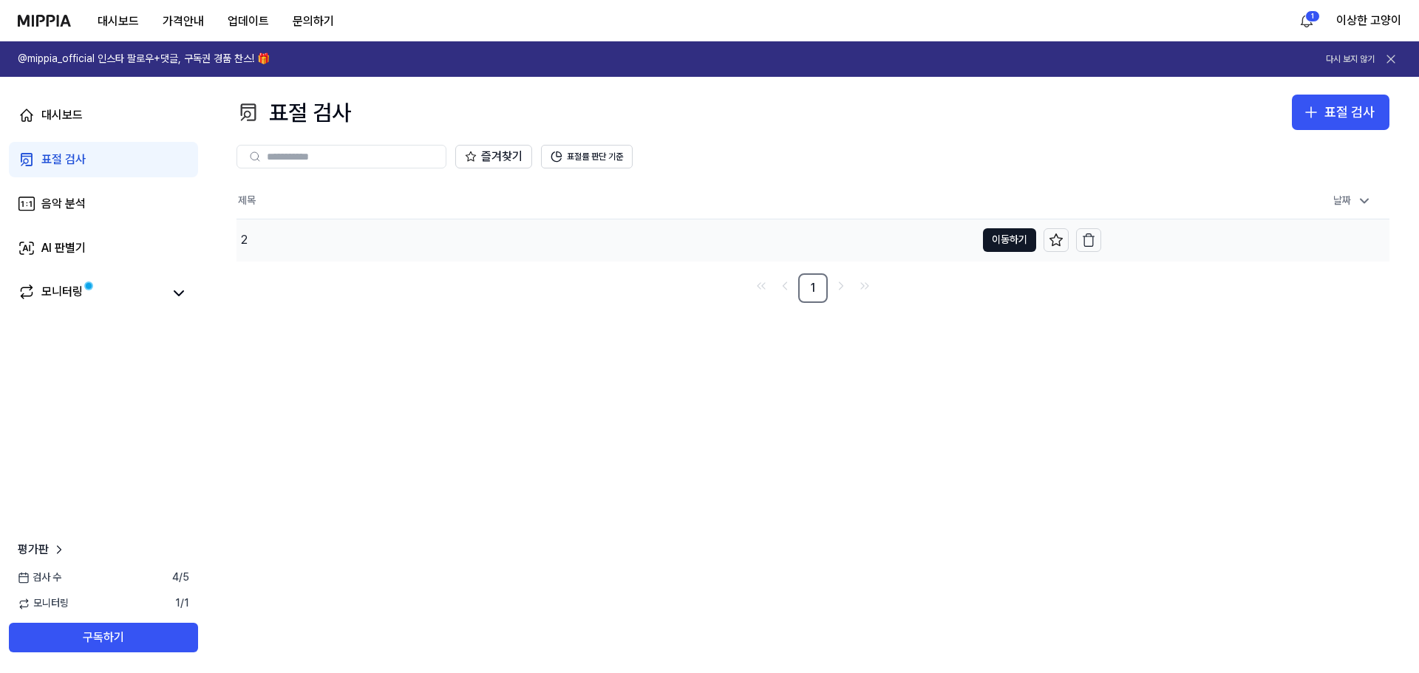
click at [300, 244] on div "2" at bounding box center [606, 240] width 739 height 41
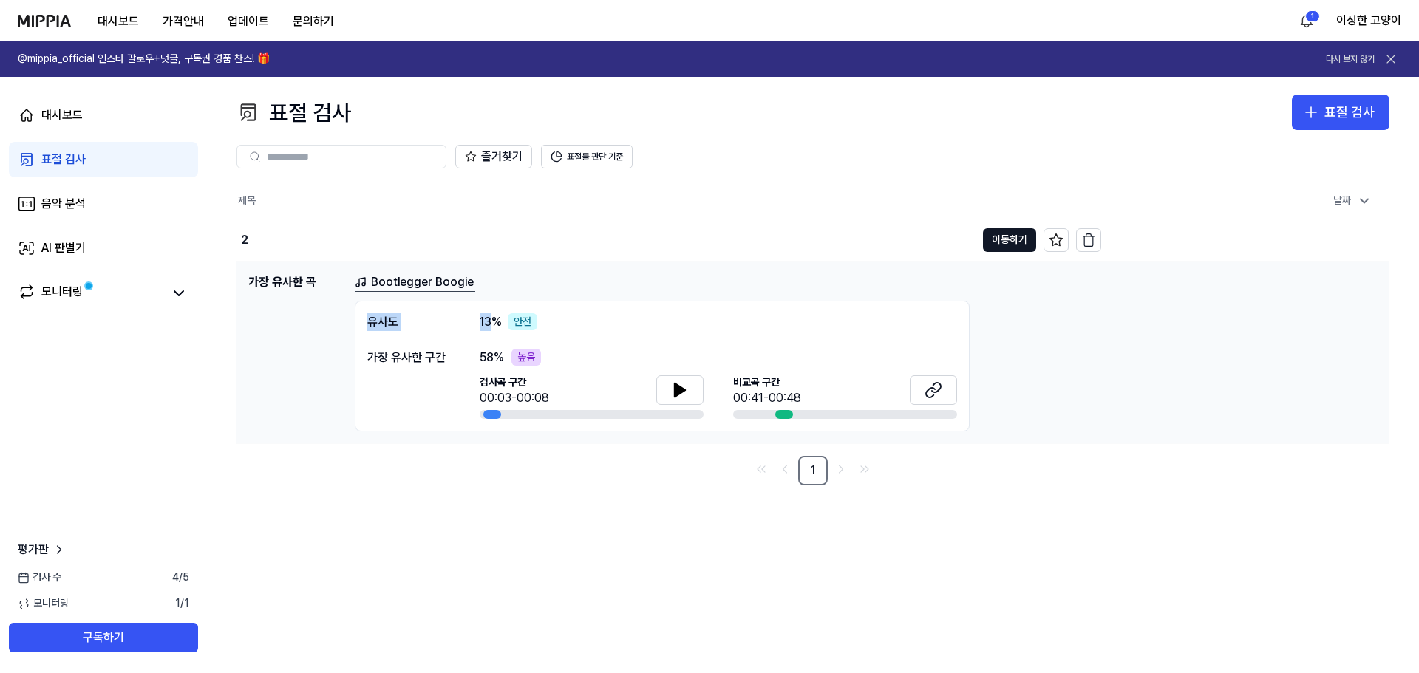
drag, startPoint x: 353, startPoint y: 322, endPoint x: 494, endPoint y: 330, distance: 141.4
click at [494, 330] on div "가장 유사한 곡 Bootlegger Boogie 유사도 13 % 안전 가장 유사한 구간 58 % 높음 검사곡 구간 00:03-00:08 비교곡…" at bounding box center [812, 352] width 1129 height 159
click at [475, 359] on div "가장 유사한 구간 58 % 높음 검사곡 구간 00:03-00:08 비교곡 구간 00:41-00:48" at bounding box center [662, 384] width 590 height 71
drag, startPoint x: 477, startPoint y: 359, endPoint x: 494, endPoint y: 360, distance: 17.0
click at [494, 360] on div "가장 유사한 구간 58 % 높음 검사곡 구간 00:03-00:08 비교곡 구간 00:41-00:48" at bounding box center [662, 384] width 590 height 71
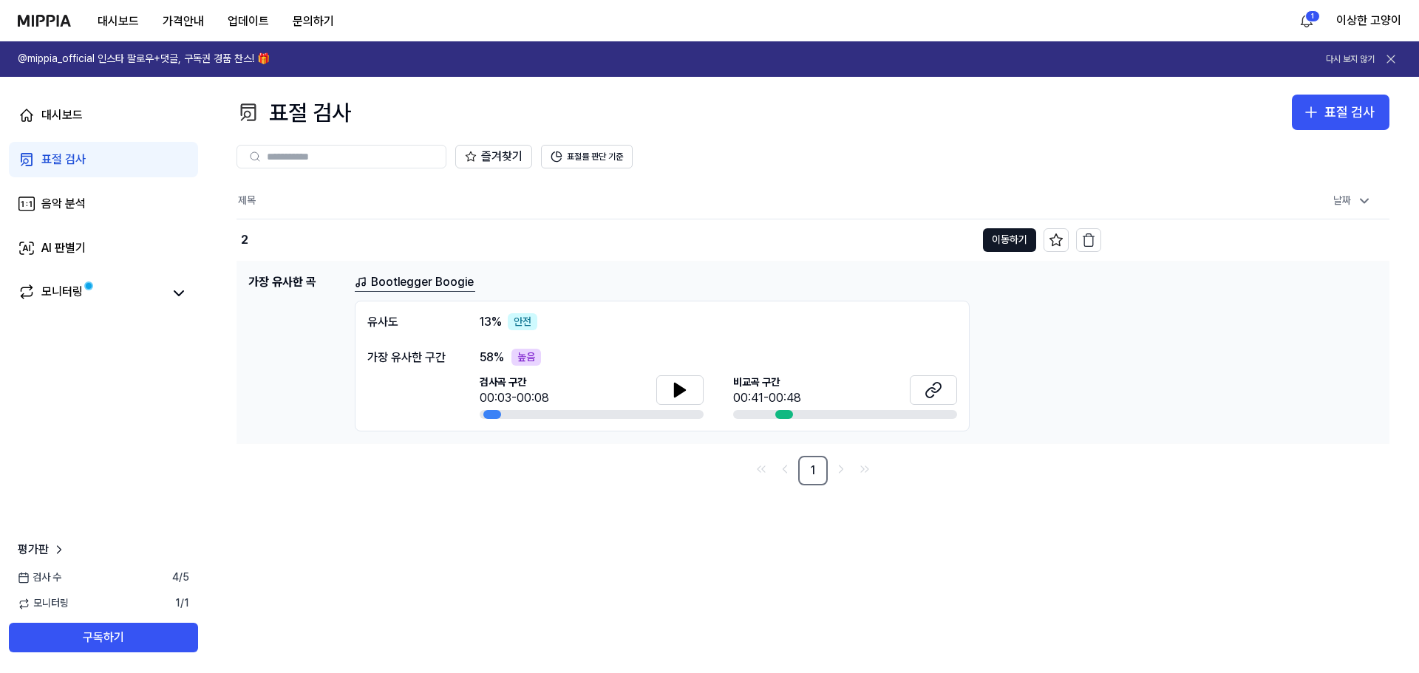
click at [439, 399] on div "가장 유사한 구간" at bounding box center [408, 384] width 83 height 71
click at [1001, 245] on button "이동하기" at bounding box center [1009, 240] width 53 height 24
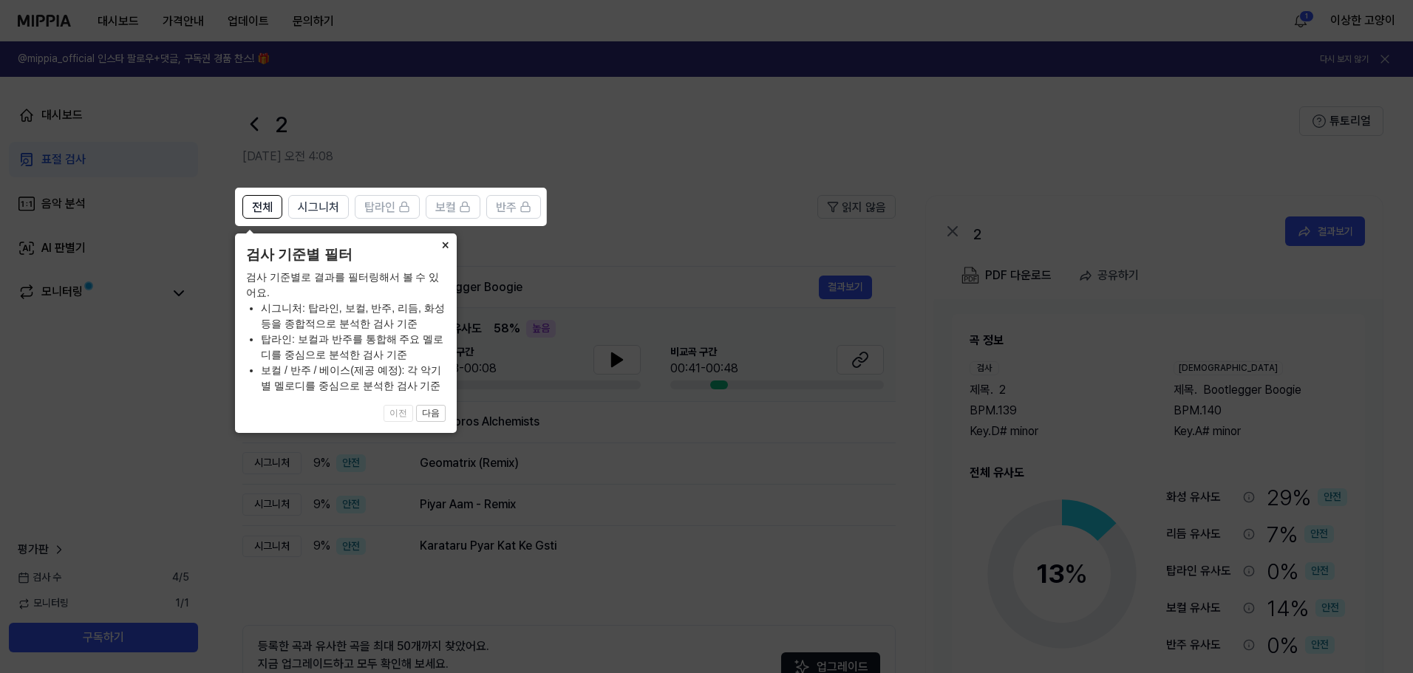
click at [439, 243] on button "×" at bounding box center [445, 244] width 24 height 21
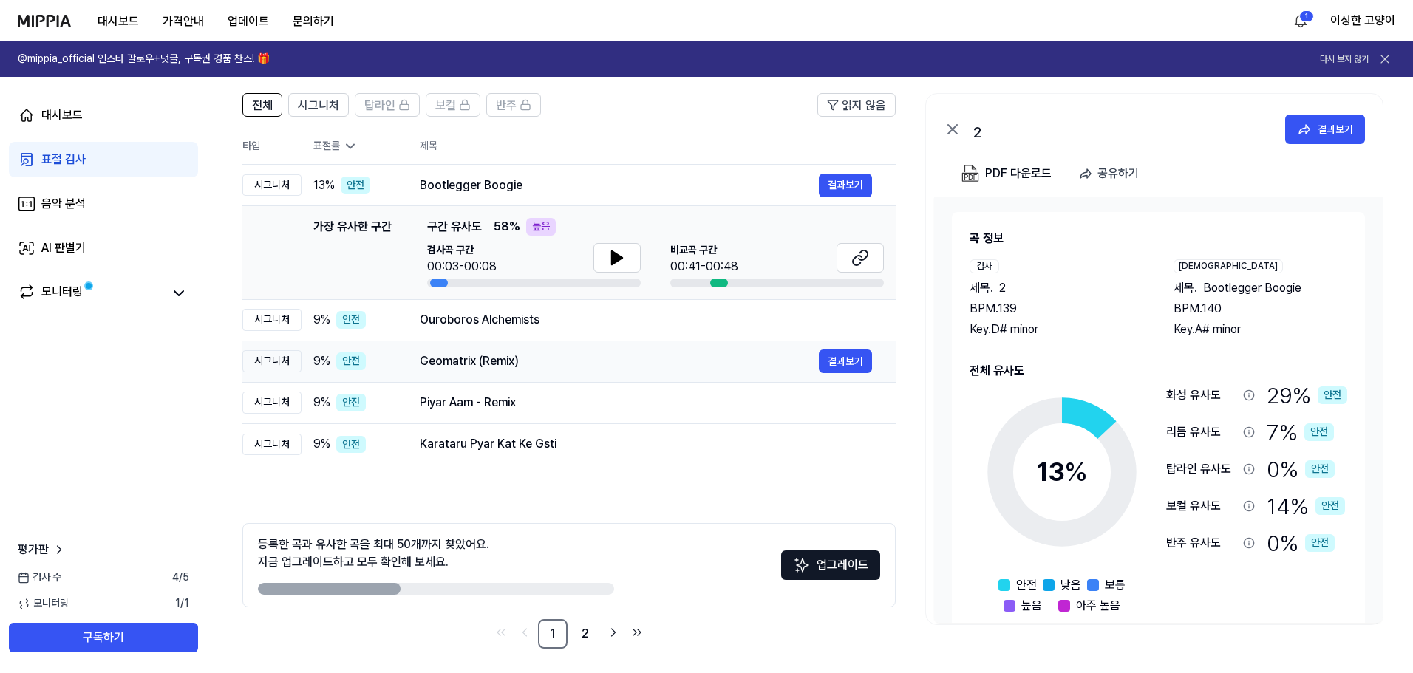
scroll to position [107, 0]
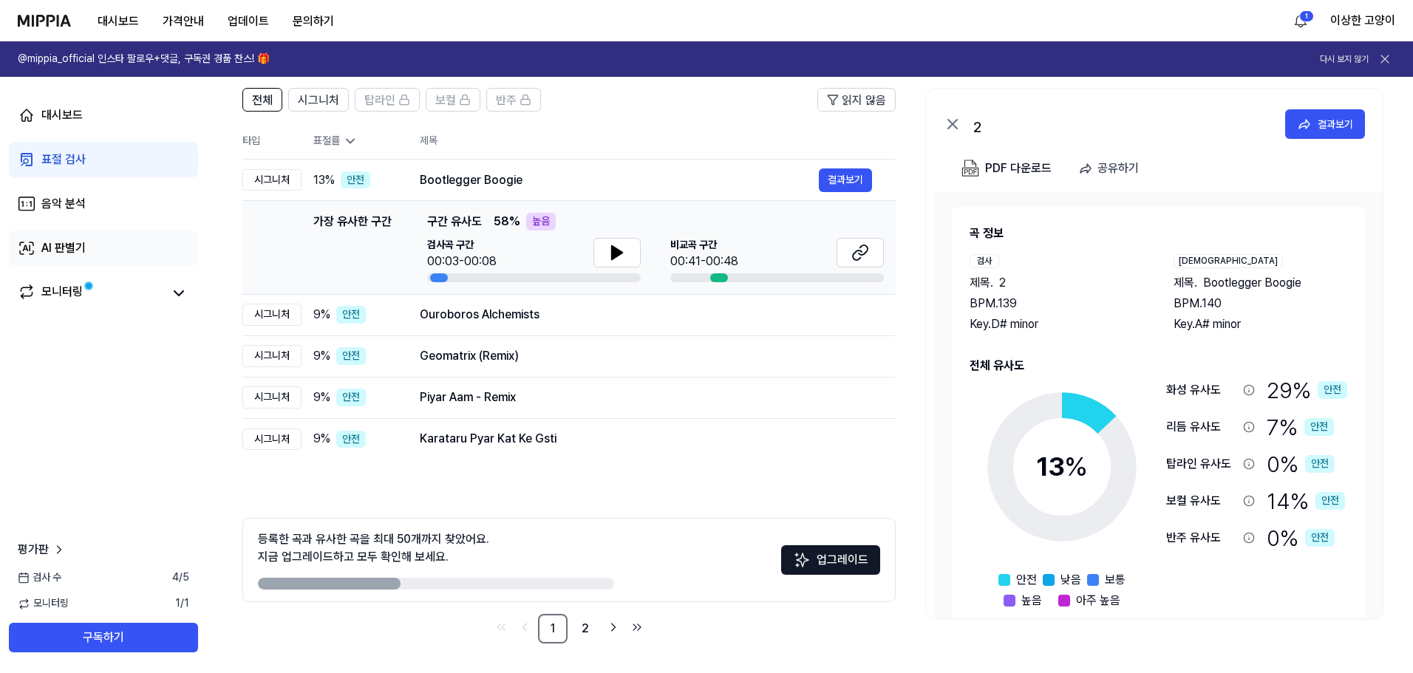
click at [123, 250] on link "AI 판별기" at bounding box center [103, 248] width 189 height 35
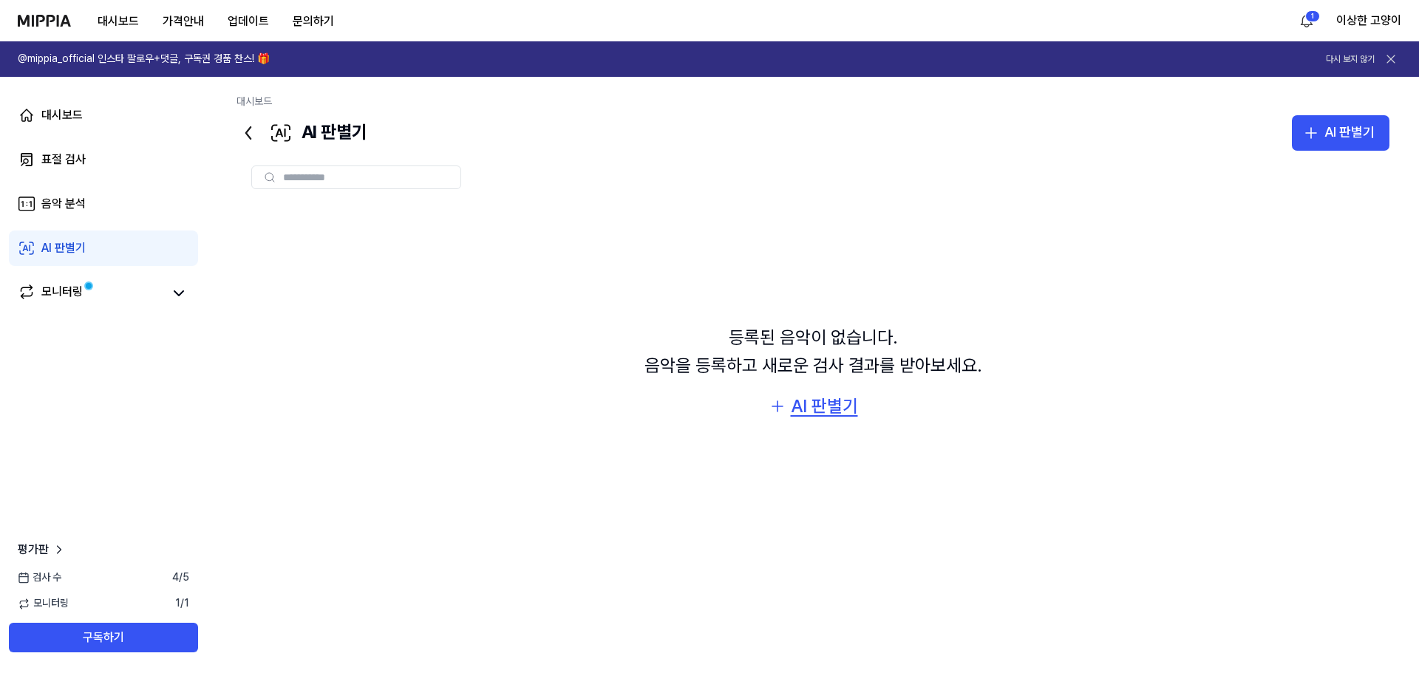
click at [809, 418] on div "AI 판별기" at bounding box center [824, 406] width 67 height 28
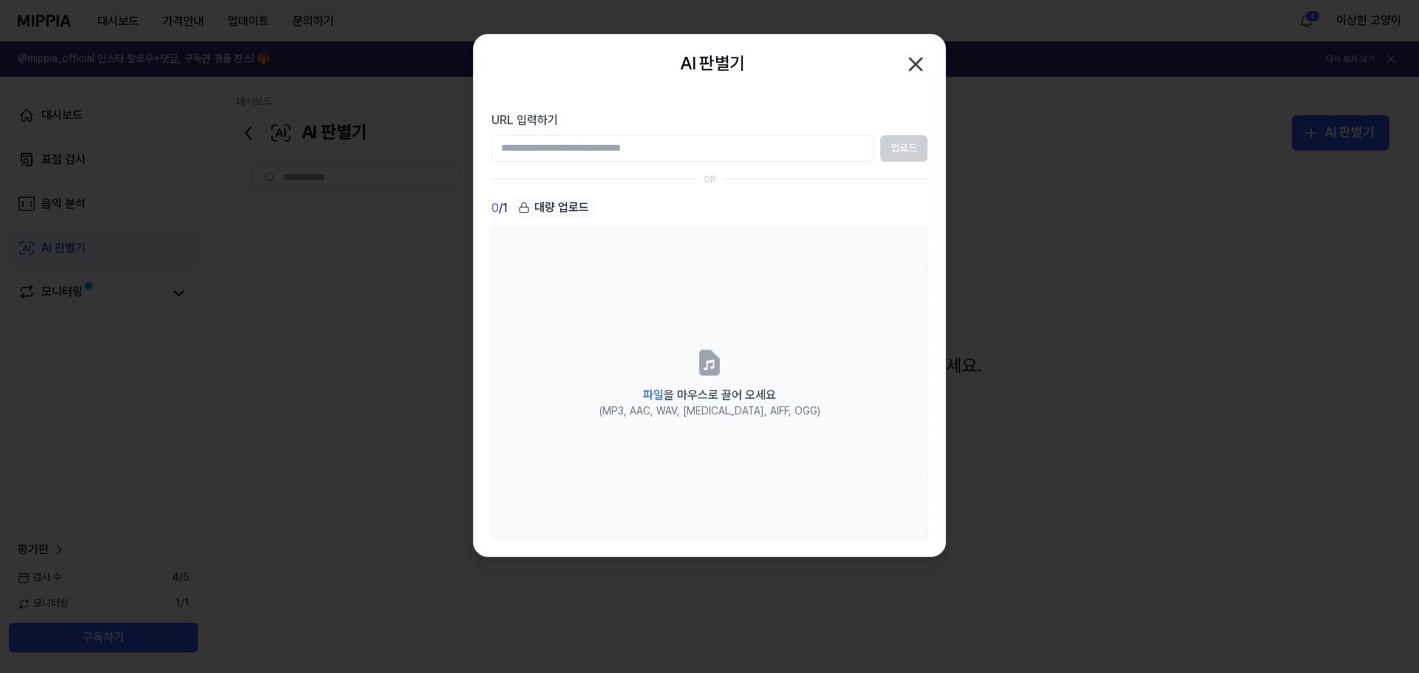
click at [544, 201] on div "대량 업로드" at bounding box center [554, 207] width 80 height 21
click at [911, 75] on icon "button" at bounding box center [916, 64] width 24 height 24
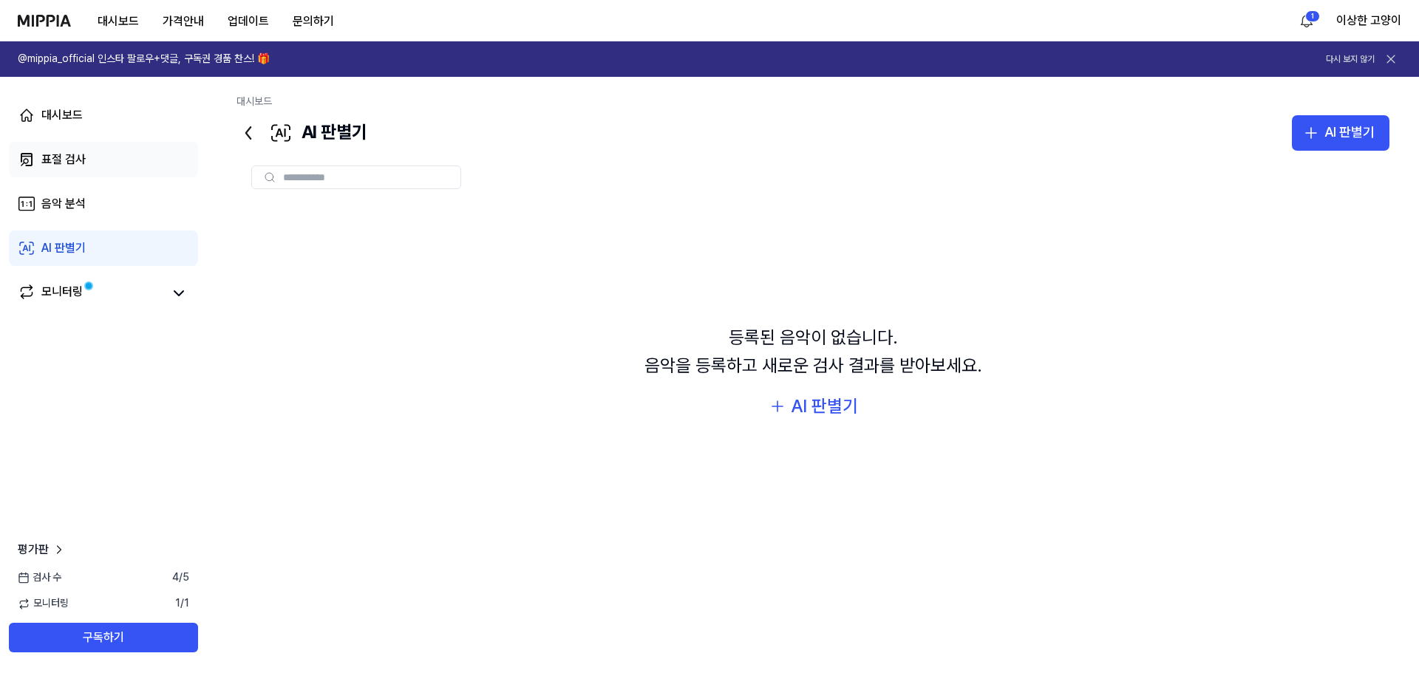
click at [90, 175] on link "표절 검사" at bounding box center [103, 159] width 189 height 35
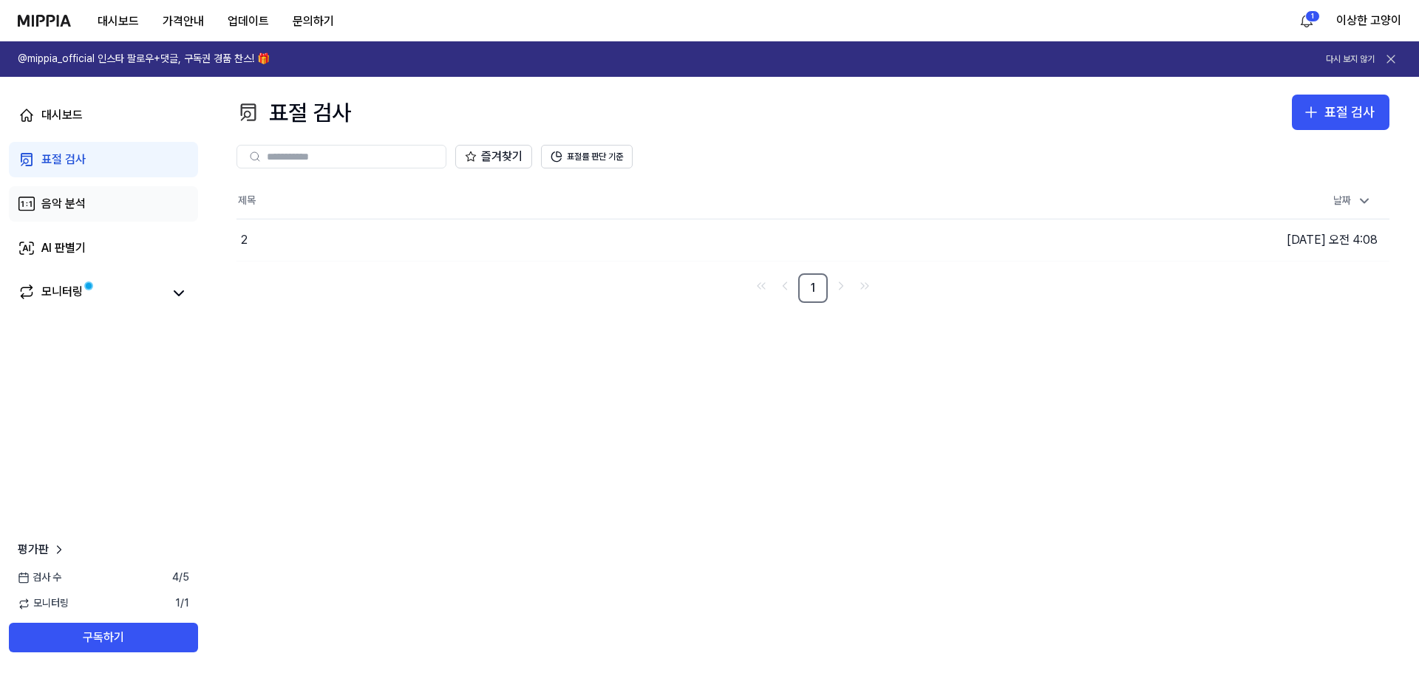
click at [81, 205] on div "음악 분석" at bounding box center [63, 204] width 44 height 18
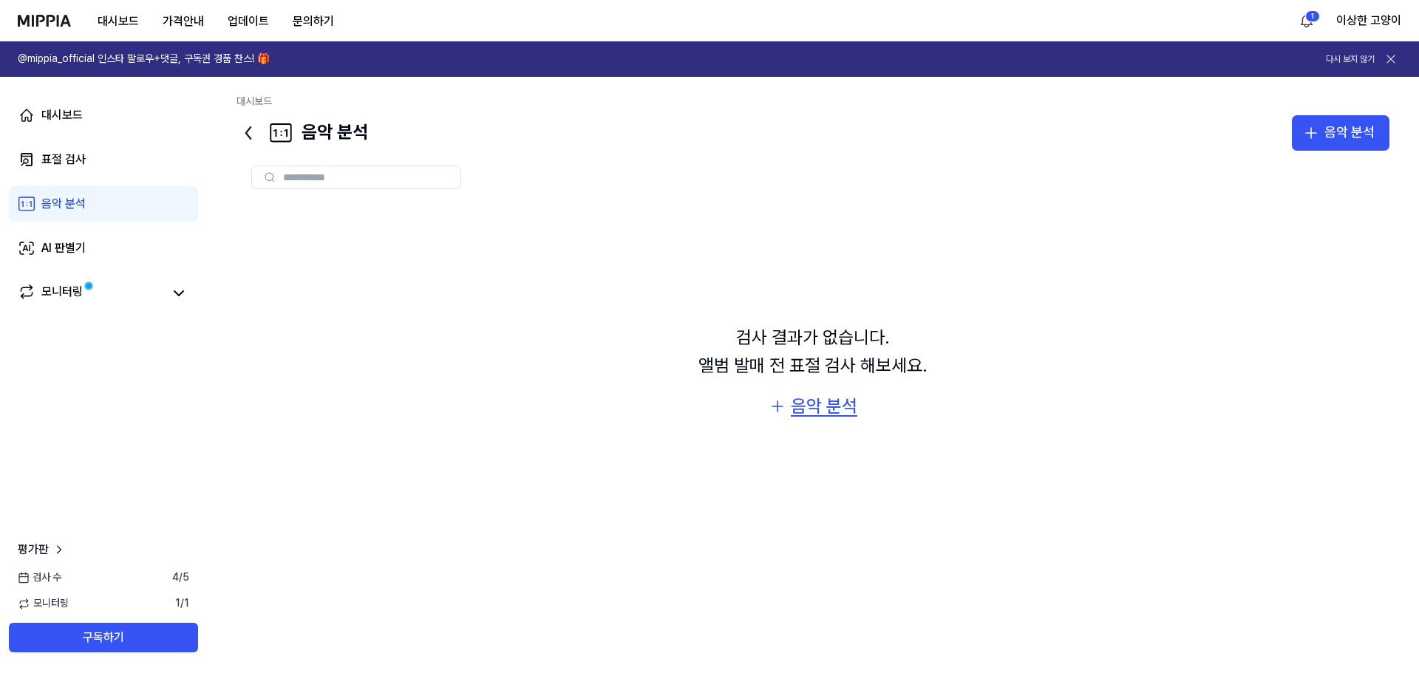
click at [821, 400] on div "음악 분석" at bounding box center [824, 406] width 67 height 28
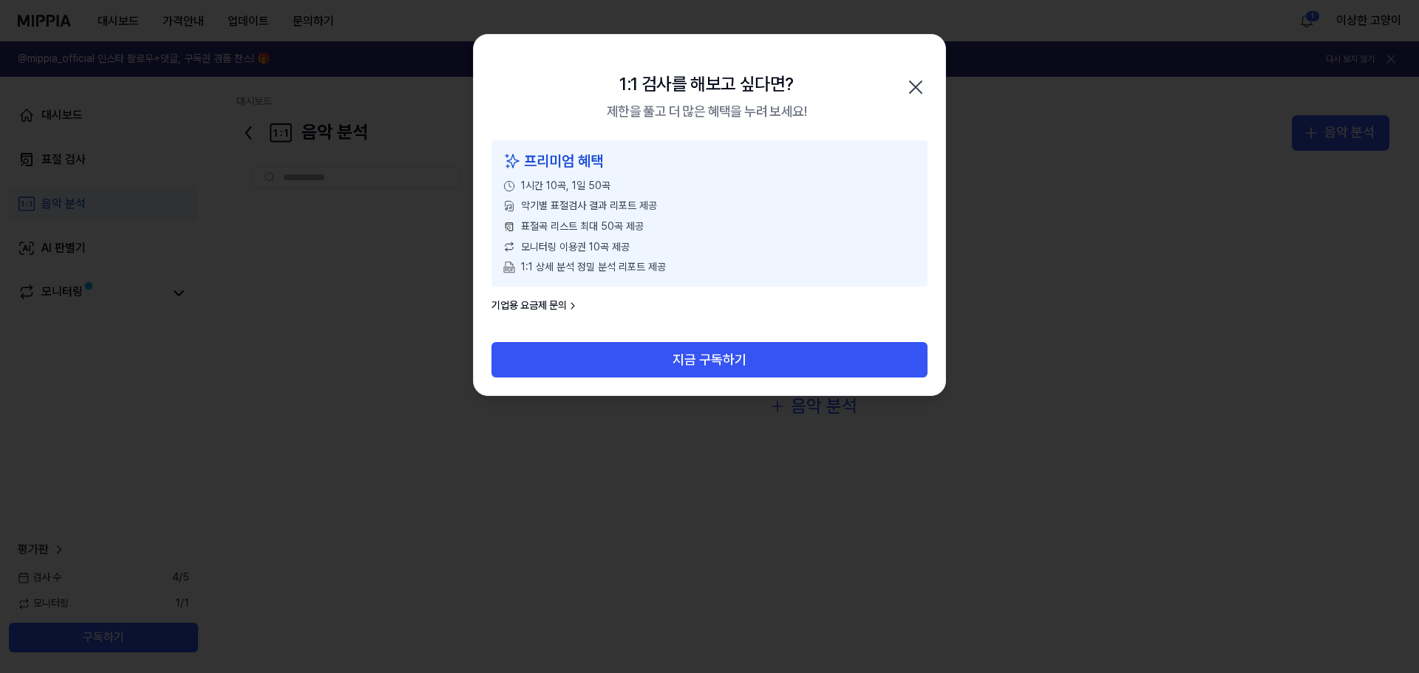
click at [911, 87] on icon "button" at bounding box center [916, 87] width 24 height 24
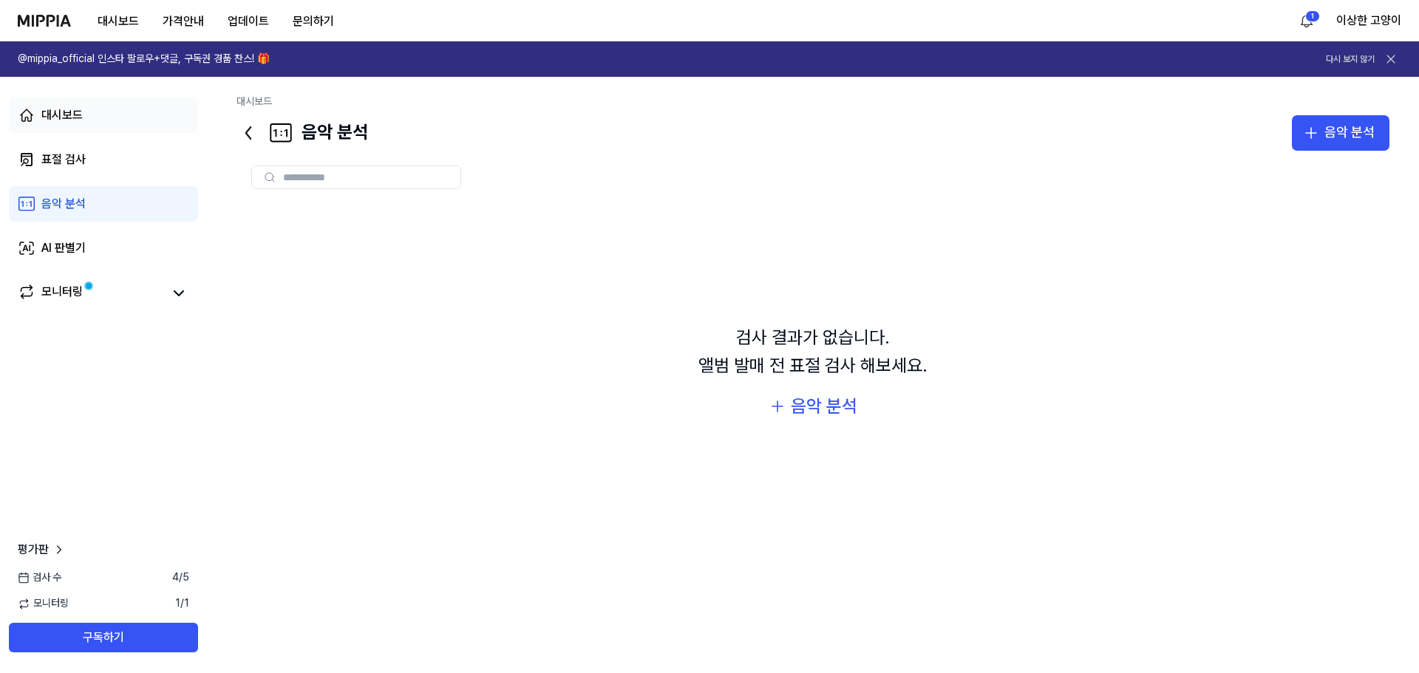
click at [62, 121] on div "대시보드" at bounding box center [61, 115] width 41 height 18
